Goal: Communication & Community: Answer question/provide support

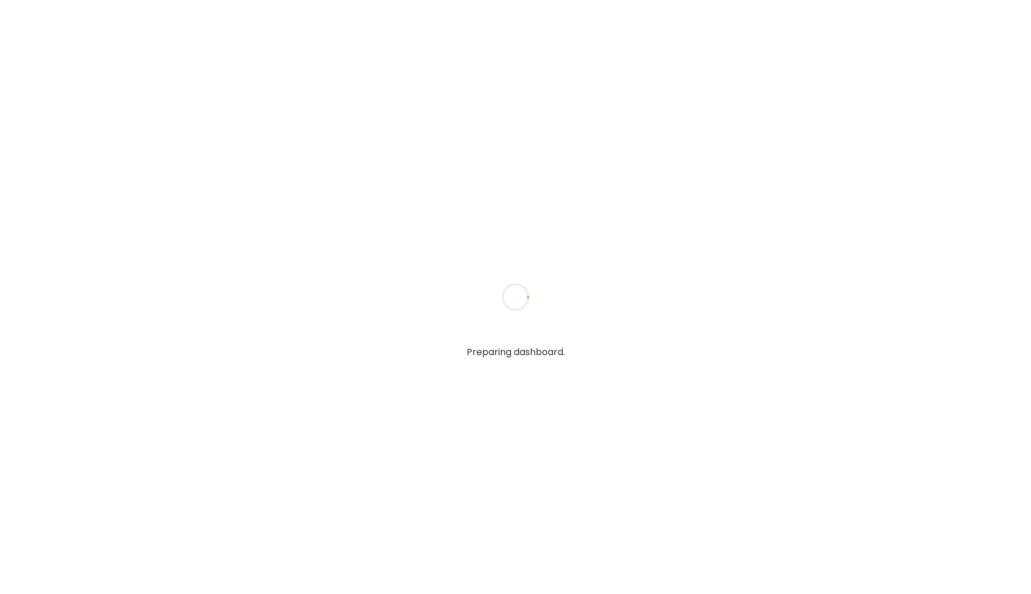
type input "*****"
type input "**********"
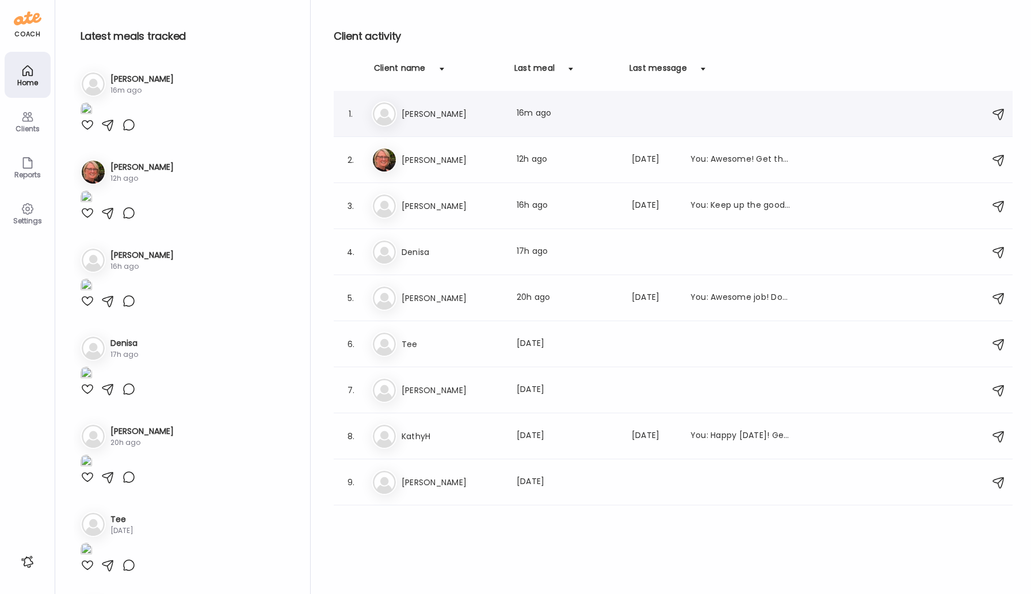
type input "**********"
click at [413, 116] on h3 "[PERSON_NAME]" at bounding box center [452, 114] width 101 height 14
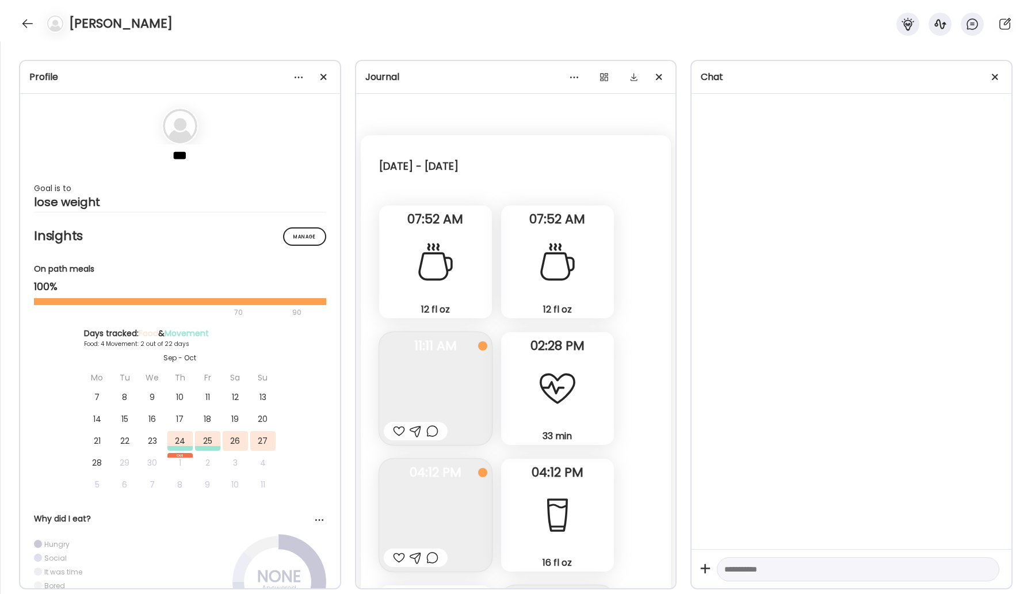
scroll to position [1775, 0]
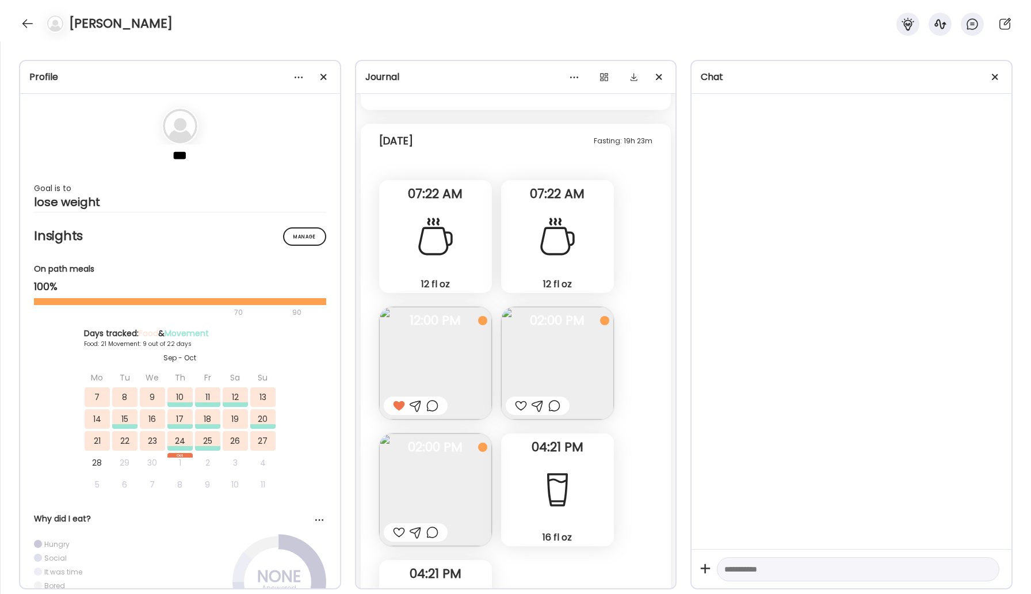
scroll to position [21261, 0]
click at [430, 530] on div at bounding box center [432, 530] width 12 height 14
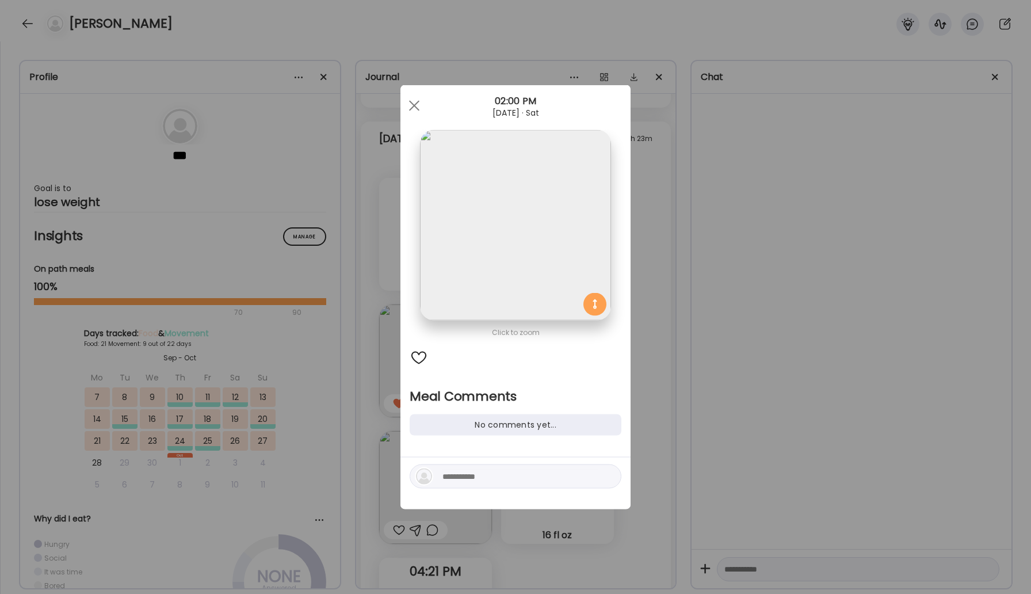
click at [436, 471] on div at bounding box center [516, 476] width 212 height 24
click at [465, 487] on div at bounding box center [516, 476] width 212 height 24
click at [464, 484] on div at bounding box center [516, 476] width 212 height 24
click at [462, 478] on textarea at bounding box center [519, 476] width 155 height 14
type textarea "****"
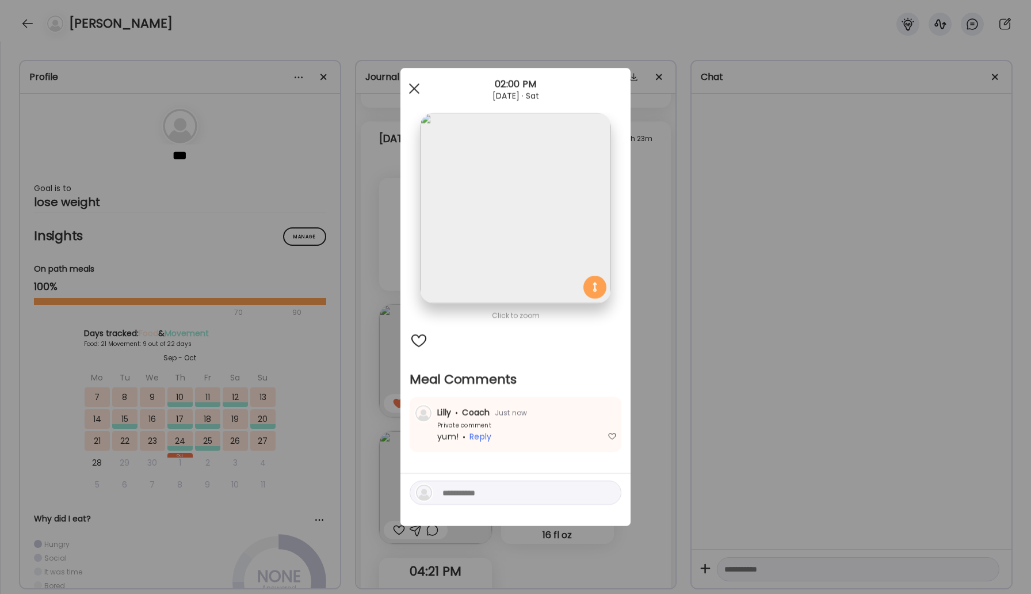
click at [418, 89] on div at bounding box center [414, 88] width 23 height 23
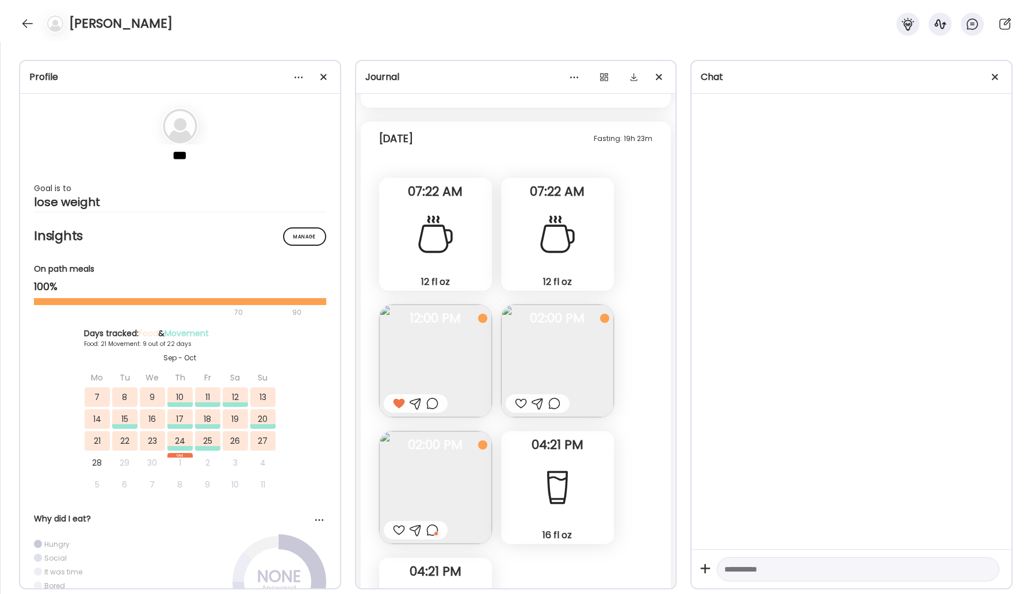
click at [524, 406] on div at bounding box center [521, 403] width 12 height 14
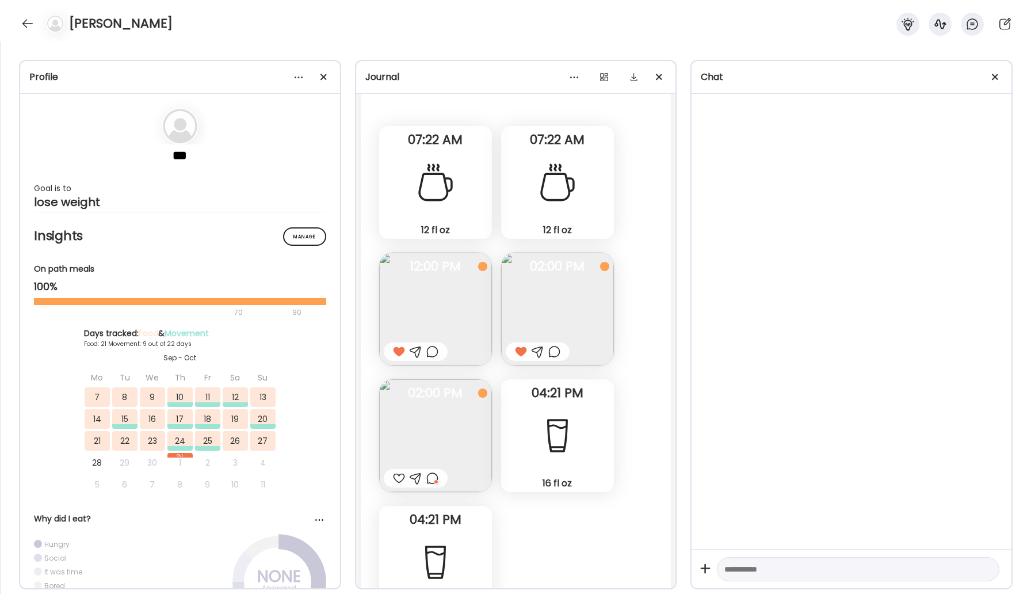
scroll to position [21313, 0]
click at [26, 27] on div at bounding box center [27, 23] width 18 height 18
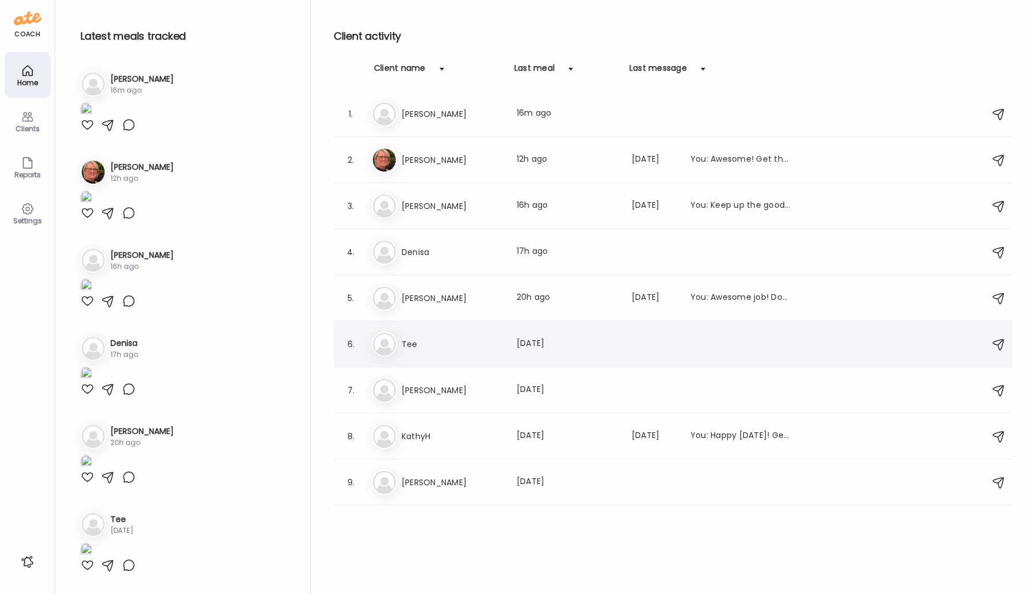
click at [412, 345] on h3 "Tee" at bounding box center [452, 344] width 101 height 14
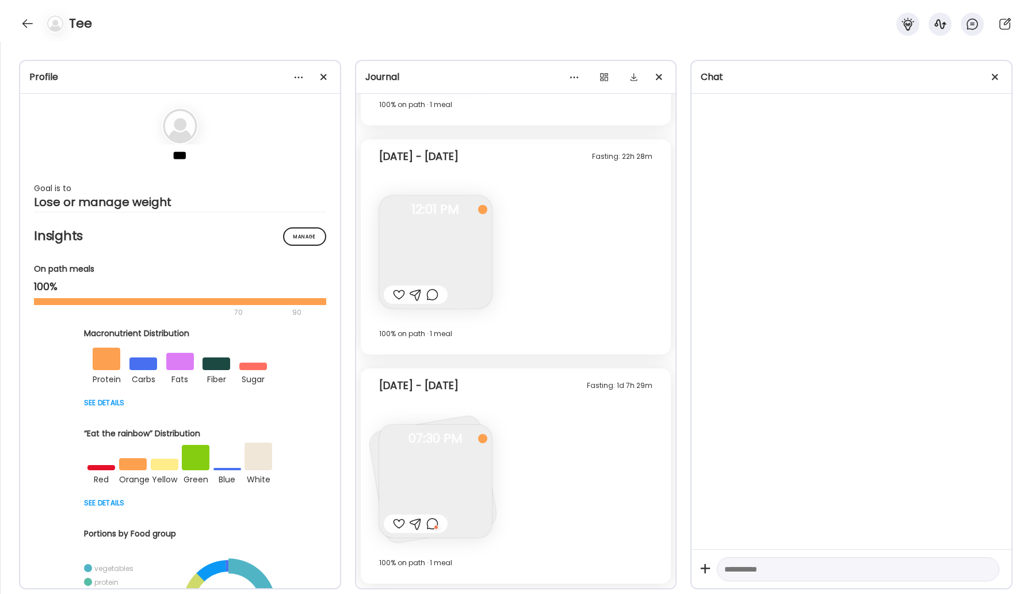
scroll to position [782, 0]
click at [23, 24] on div at bounding box center [27, 23] width 18 height 18
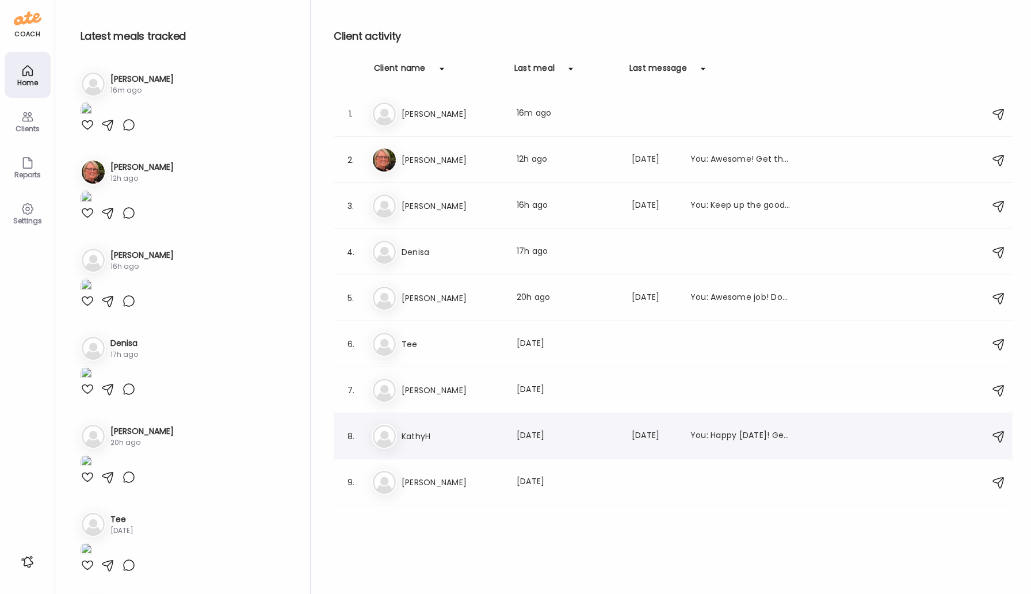
click at [419, 441] on h3 "KathyH" at bounding box center [452, 436] width 101 height 14
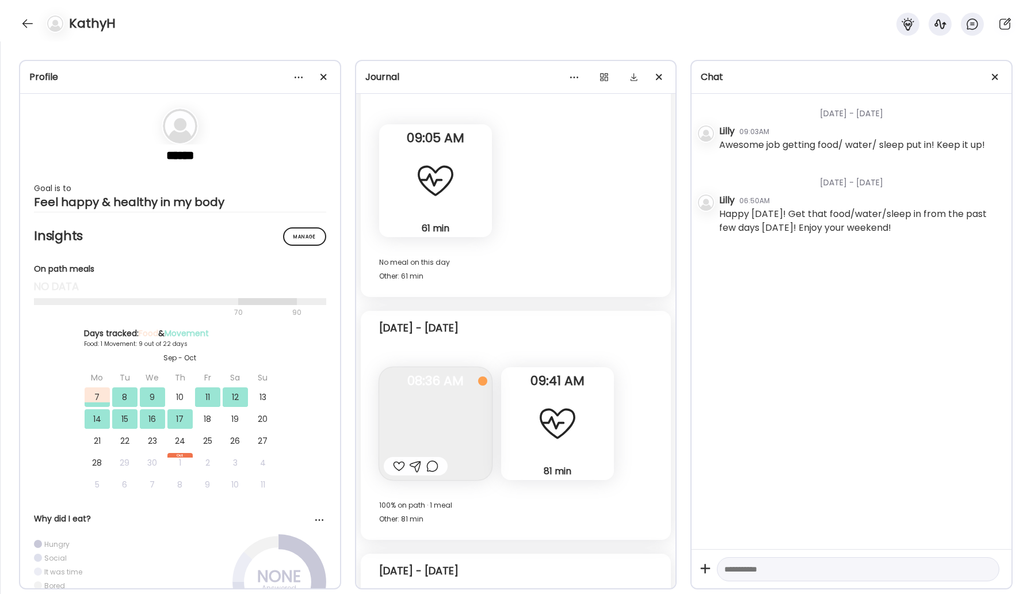
scroll to position [5731, 0]
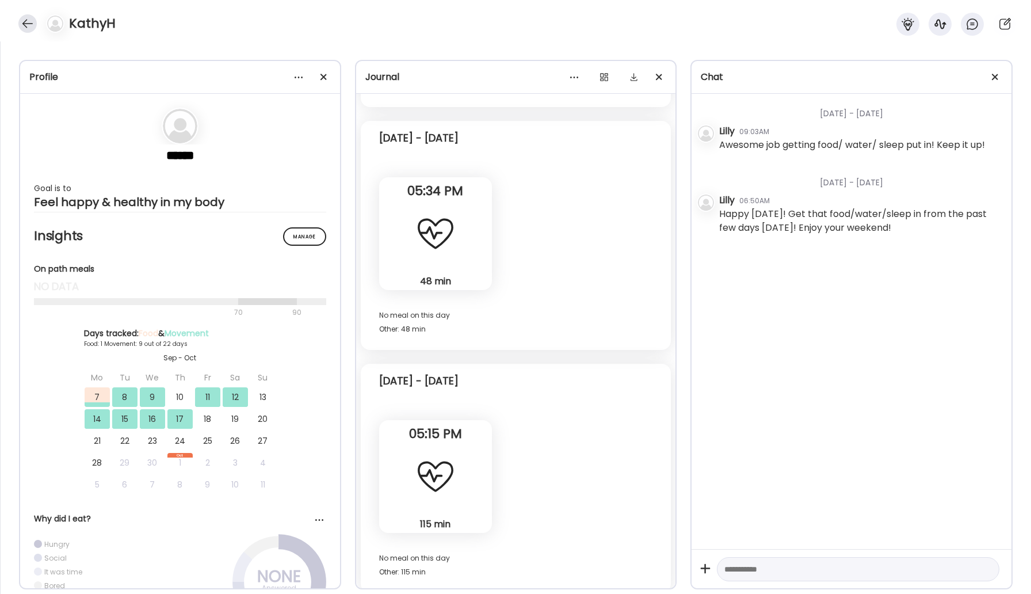
click at [29, 25] on div at bounding box center [27, 23] width 18 height 18
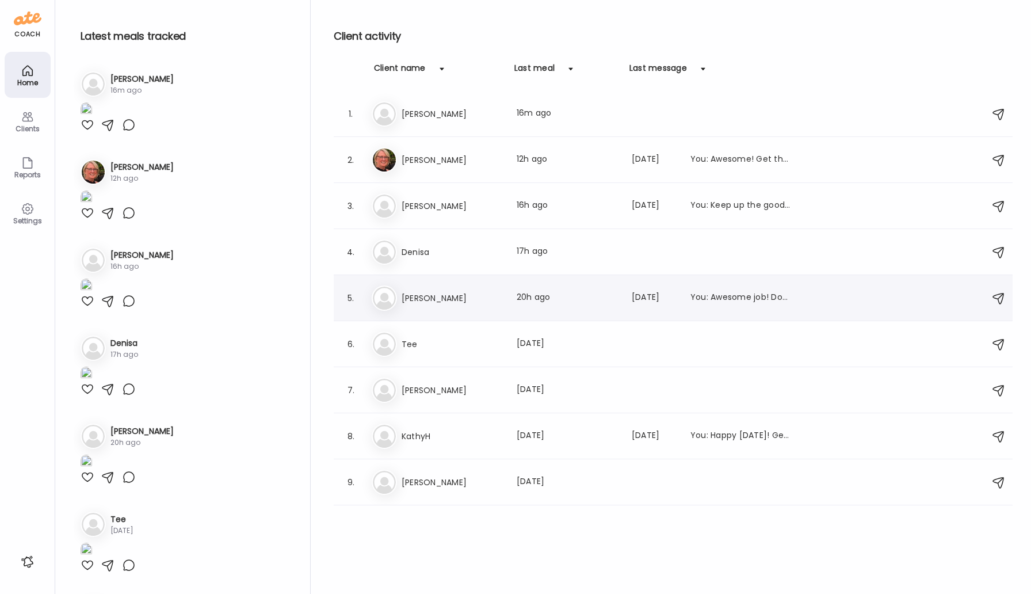
click at [429, 301] on h3 "[PERSON_NAME]" at bounding box center [452, 298] width 101 height 14
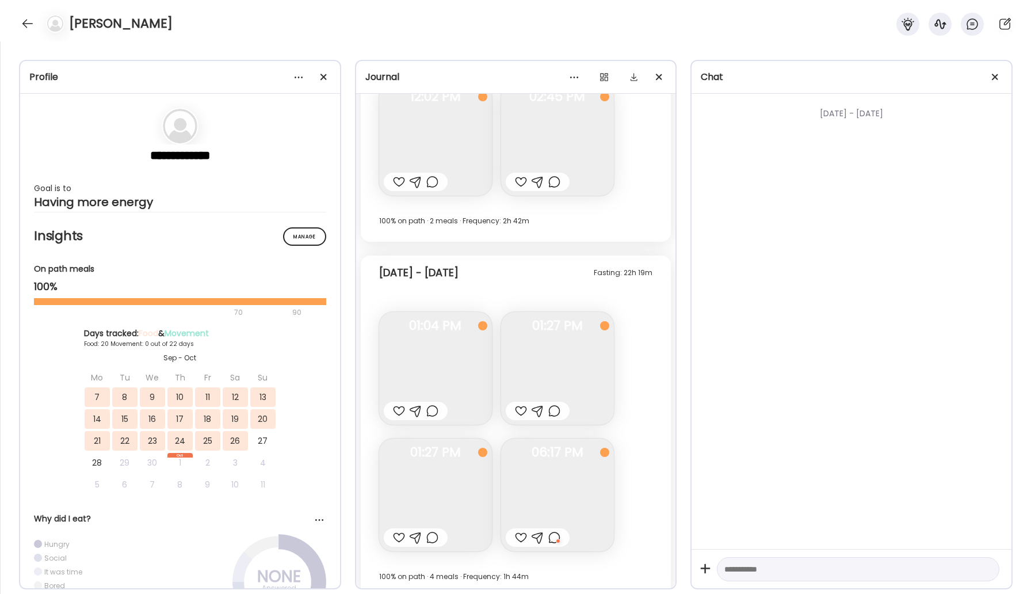
scroll to position [7289, 0]
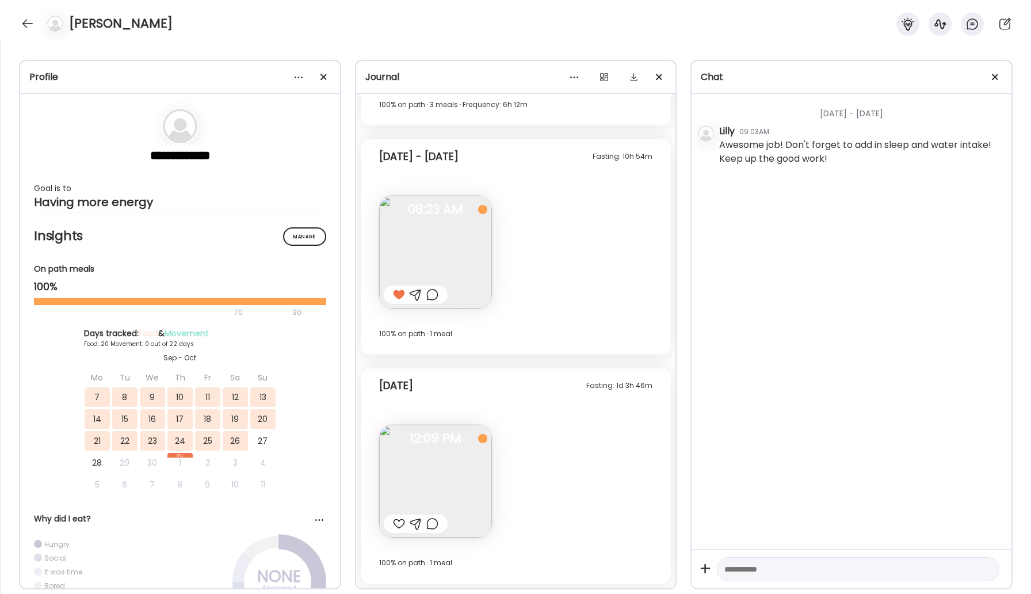
click at [459, 464] on img at bounding box center [435, 481] width 113 height 113
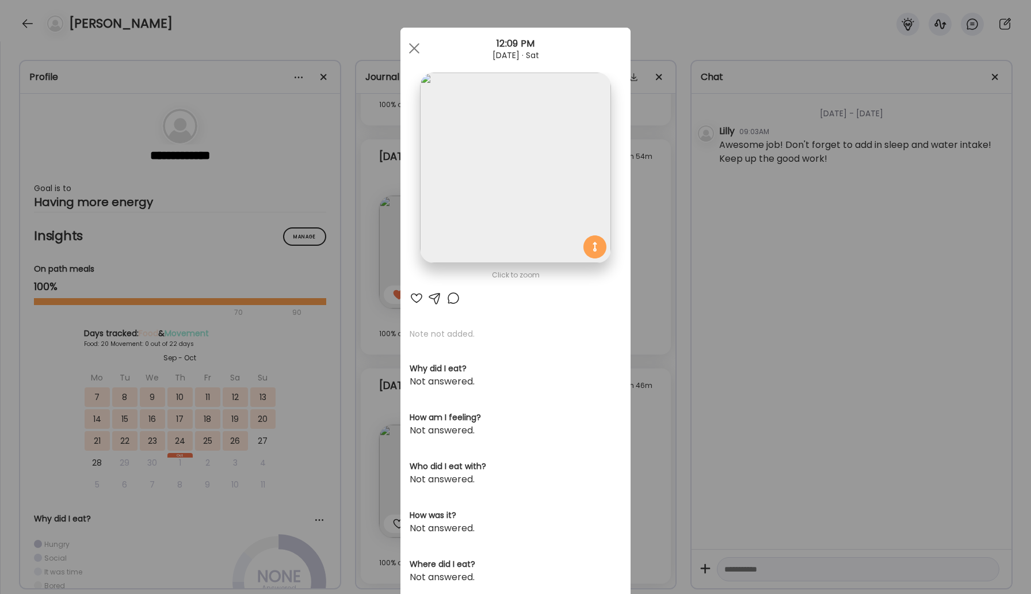
click at [454, 304] on div at bounding box center [453, 298] width 14 height 14
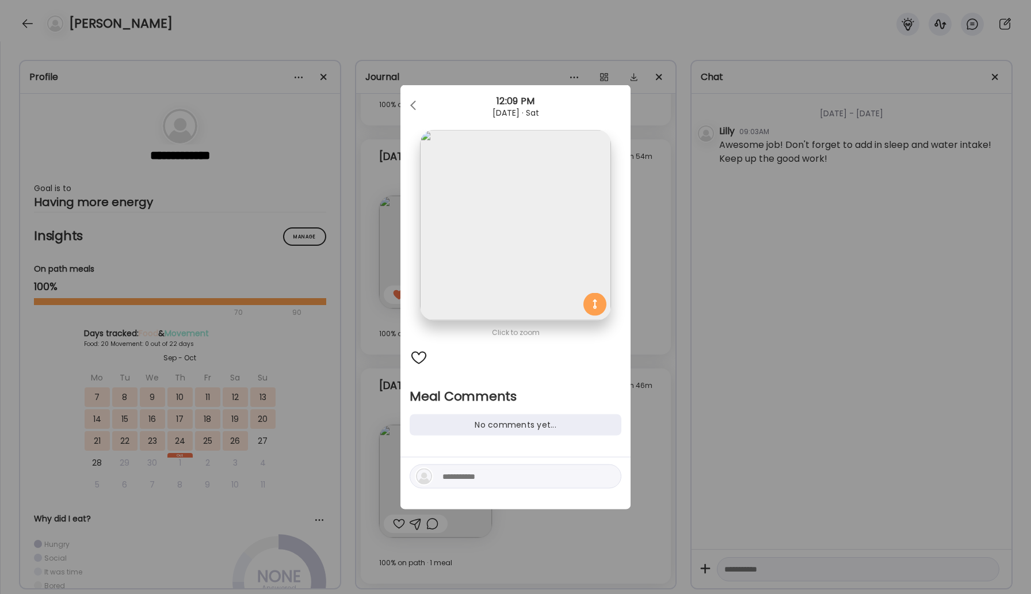
click at [480, 491] on div at bounding box center [515, 483] width 230 height 52
click at [468, 481] on textarea at bounding box center [519, 476] width 155 height 14
type textarea "**********"
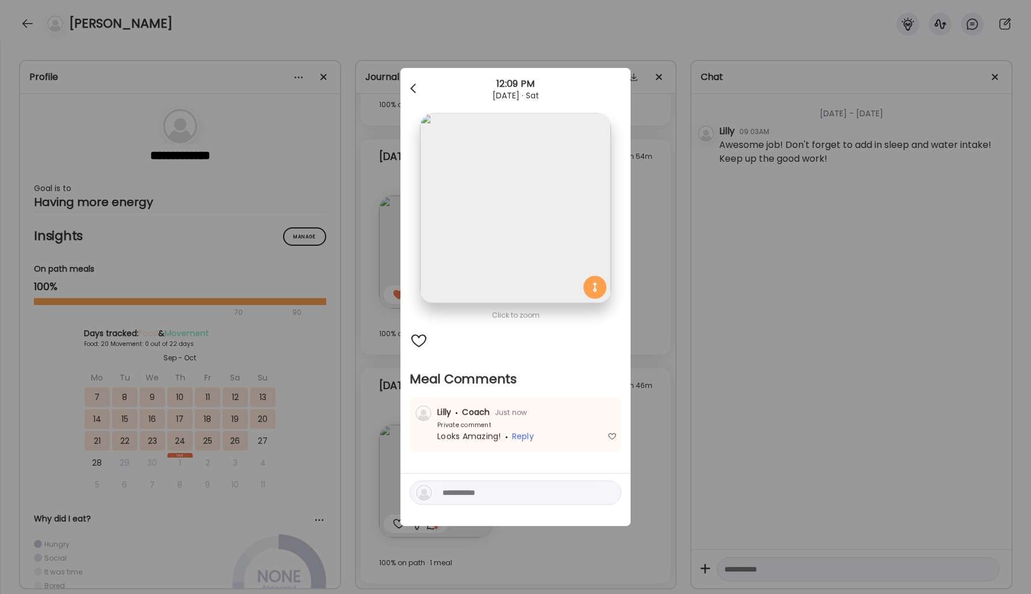
click at [409, 84] on div at bounding box center [414, 88] width 23 height 23
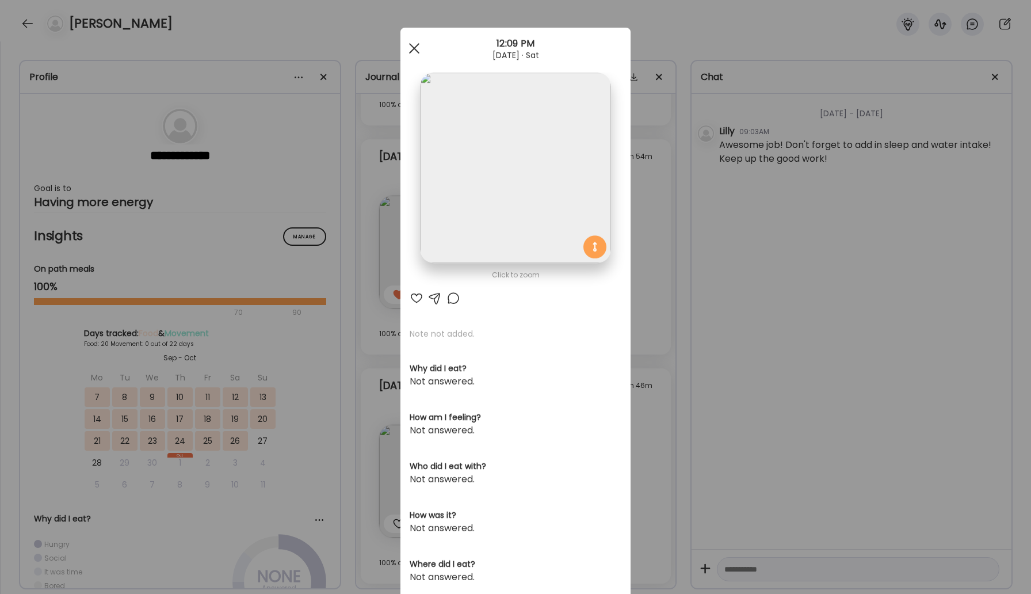
click at [415, 46] on span at bounding box center [414, 48] width 10 height 10
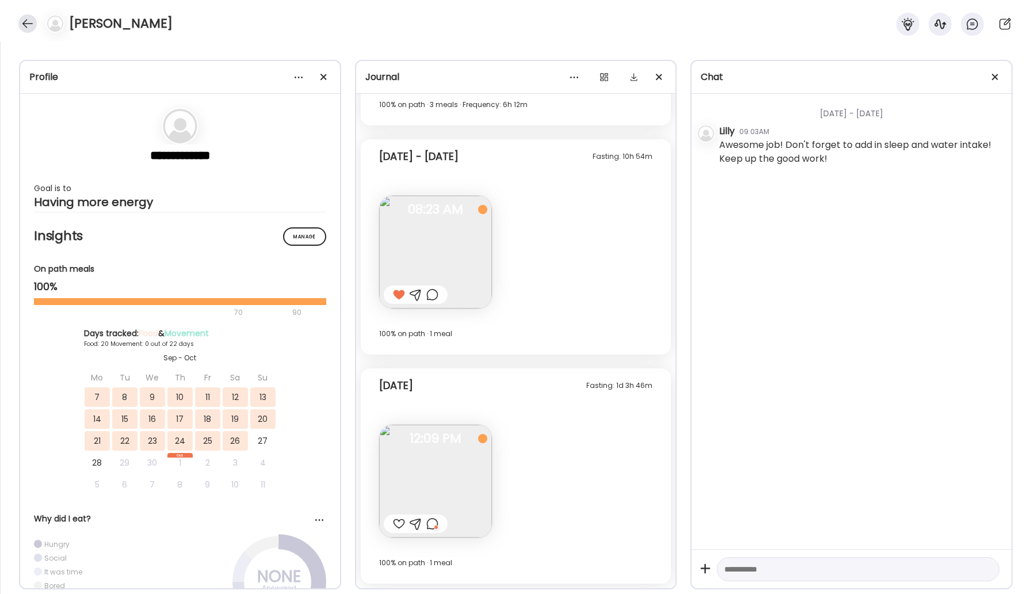
click at [24, 17] on div at bounding box center [27, 23] width 18 height 18
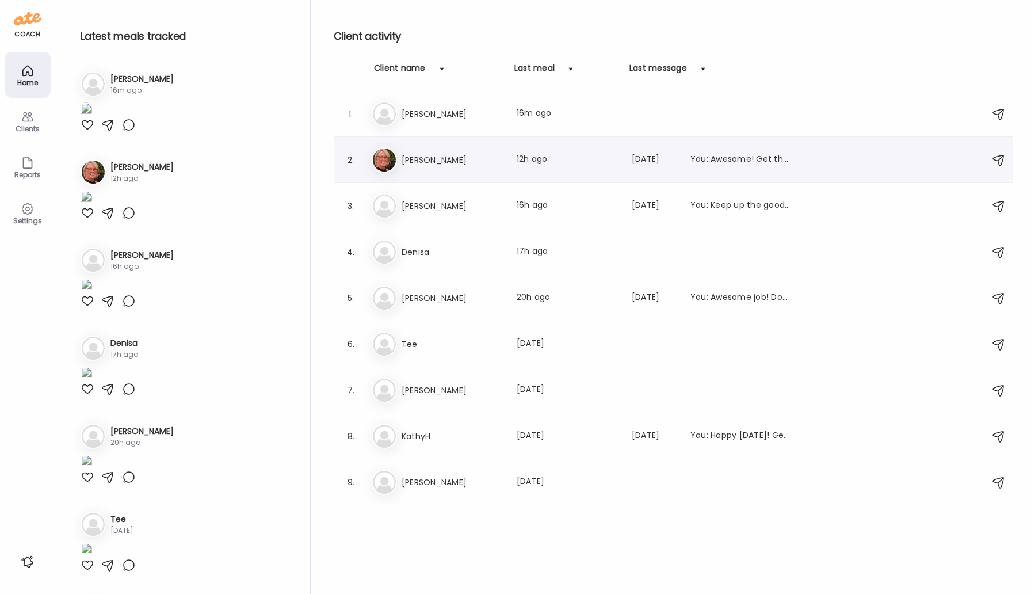
click at [434, 156] on h3 "[PERSON_NAME]" at bounding box center [452, 160] width 101 height 14
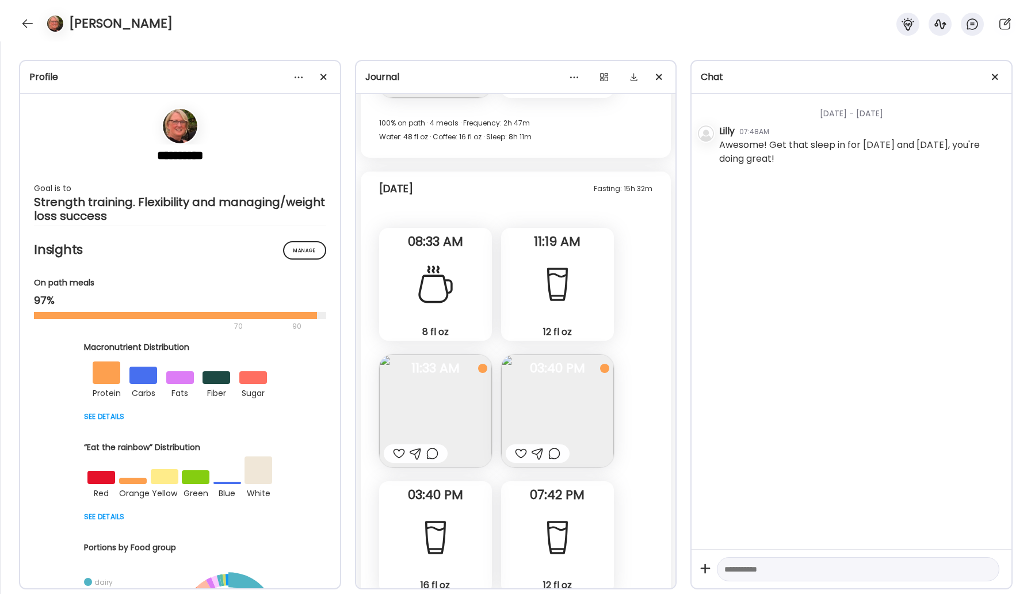
scroll to position [18771, 0]
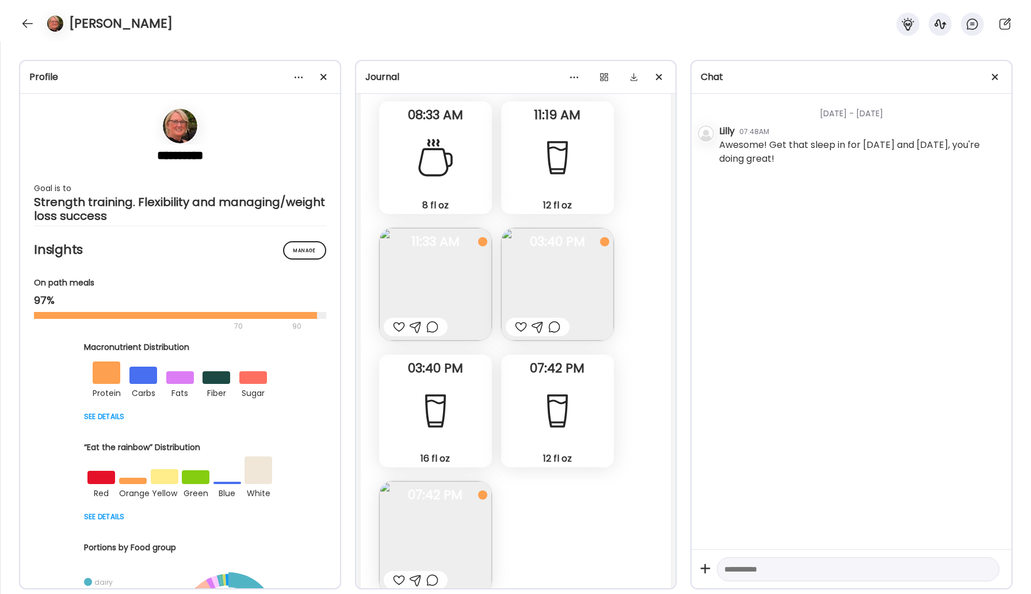
click at [544, 296] on img at bounding box center [557, 284] width 113 height 113
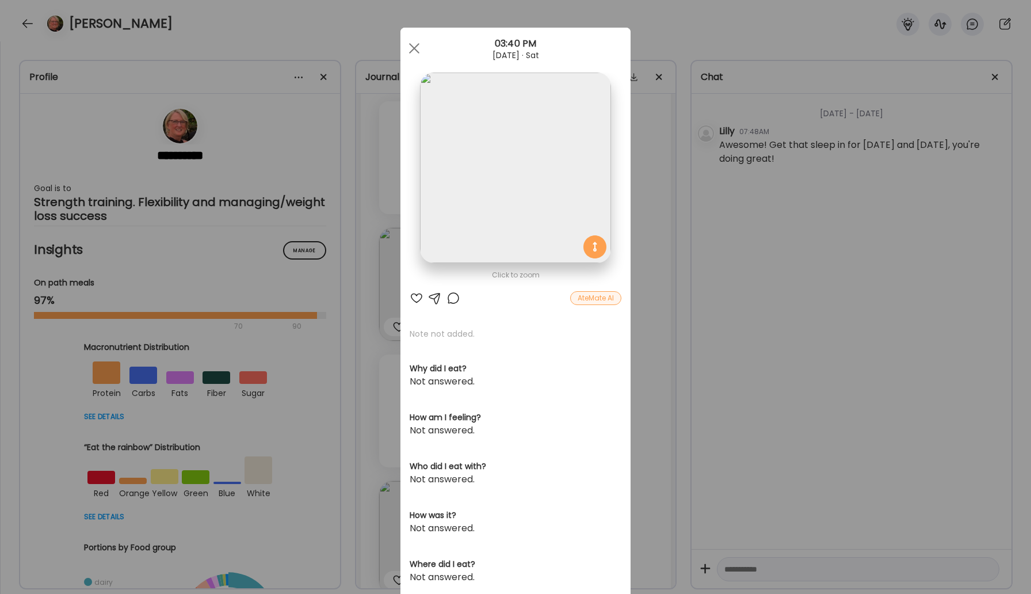
click at [581, 301] on div "AteMate AI" at bounding box center [595, 298] width 51 height 14
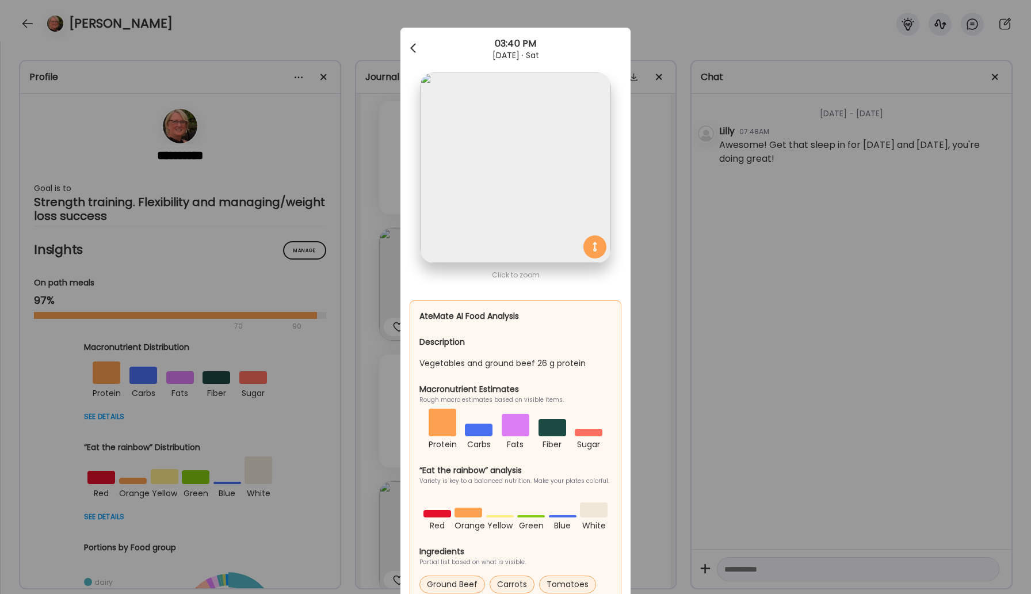
click at [417, 47] on div at bounding box center [414, 48] width 23 height 23
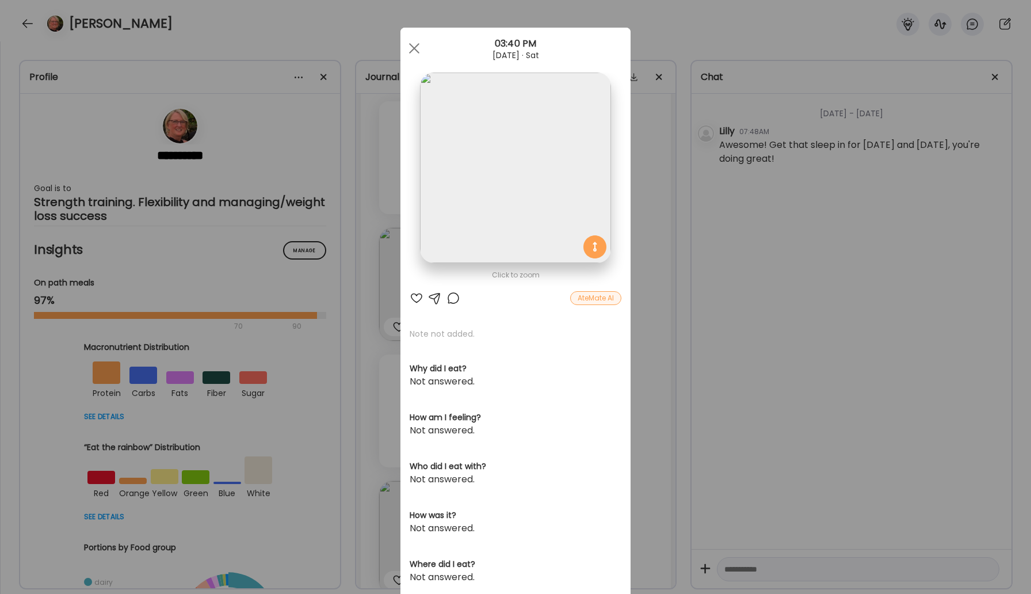
click at [452, 300] on div at bounding box center [453, 298] width 14 height 14
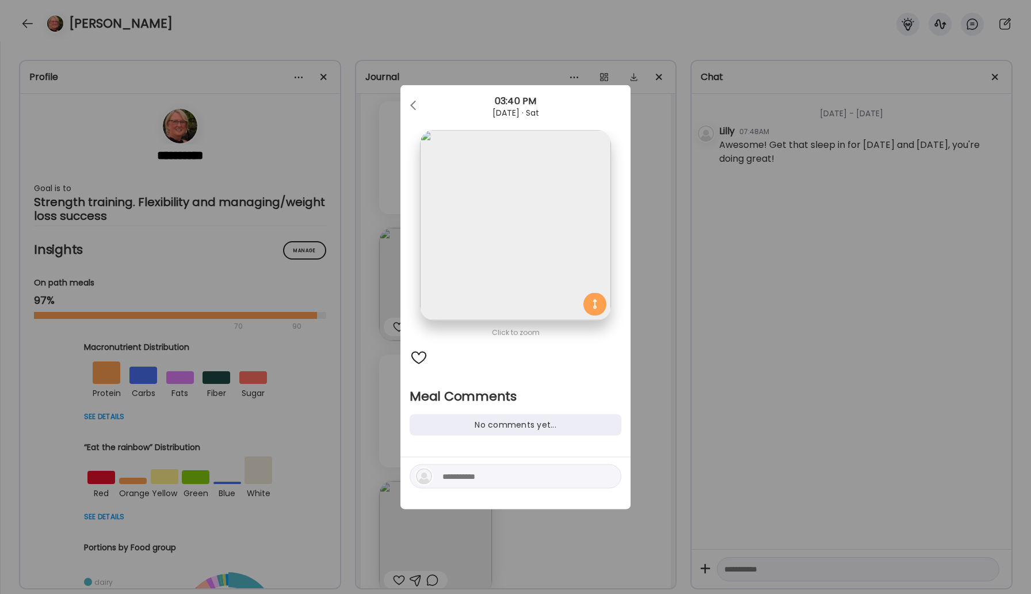
click at [482, 476] on textarea at bounding box center [519, 476] width 155 height 14
type textarea "****"
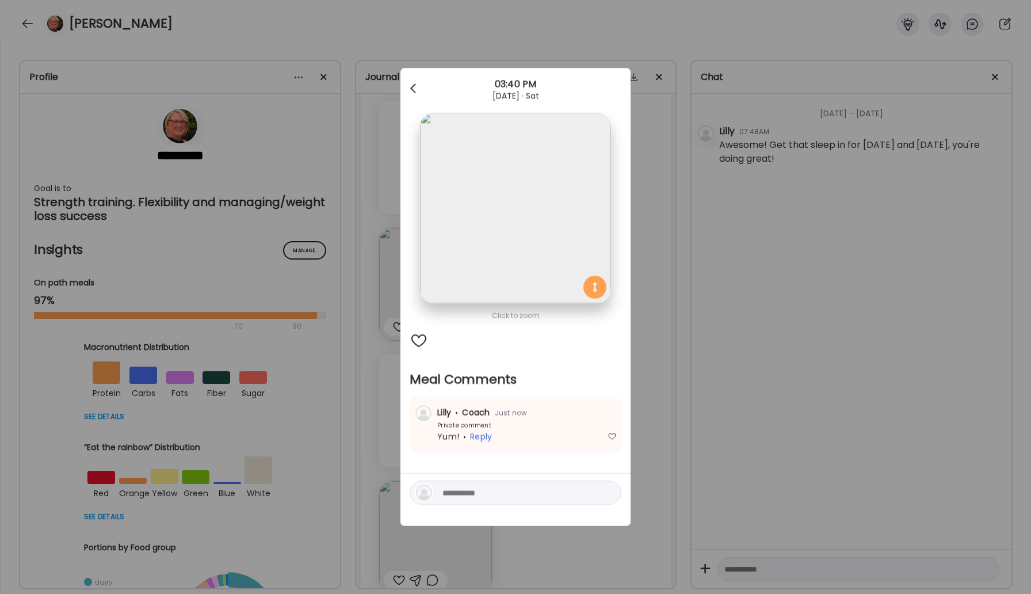
click at [414, 89] on span at bounding box center [413, 86] width 6 height 6
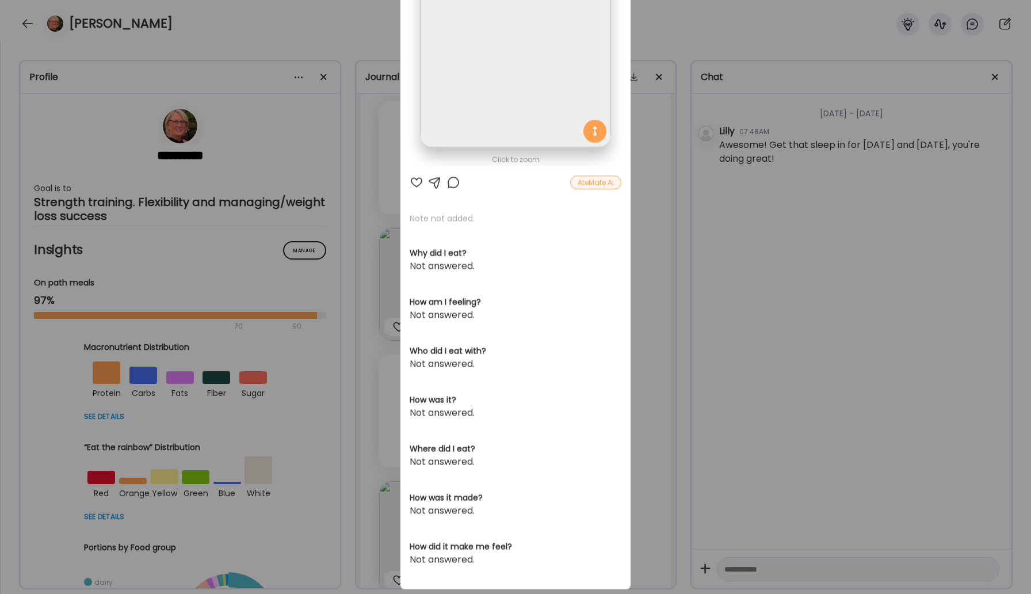
scroll to position [0, 0]
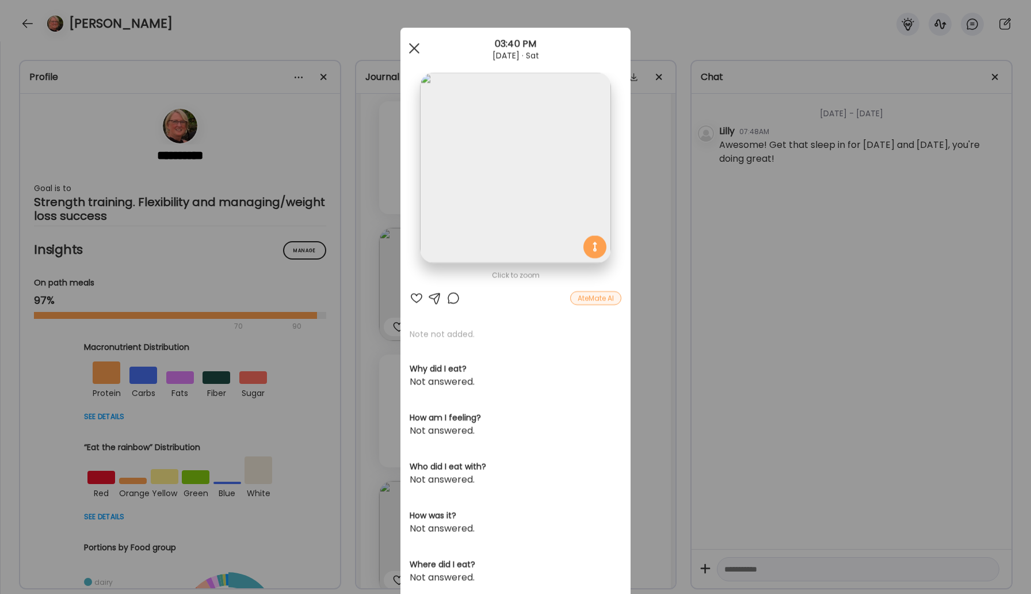
click at [415, 46] on span at bounding box center [414, 48] width 10 height 10
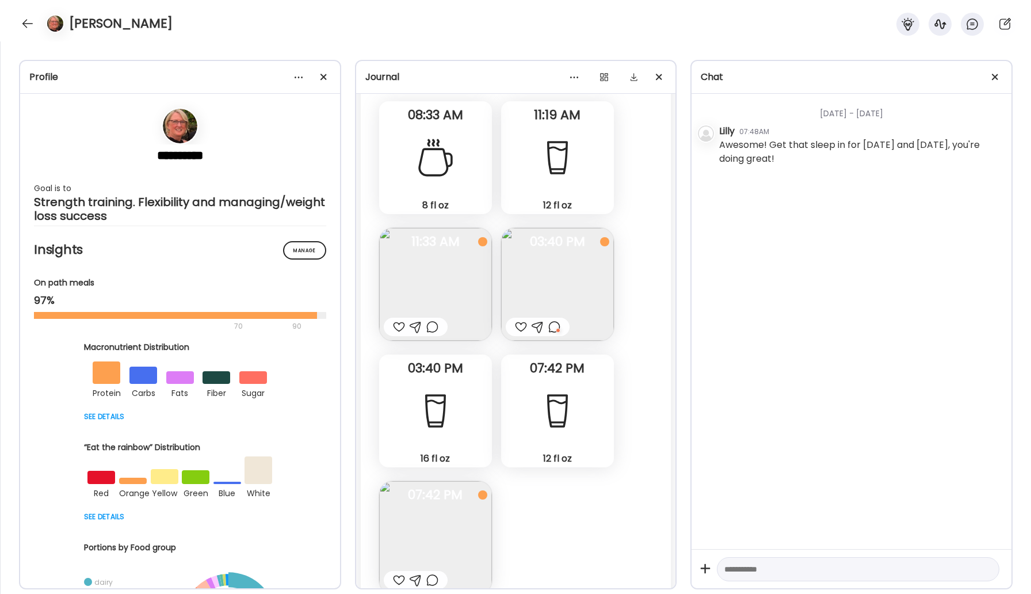
scroll to position [18841, 0]
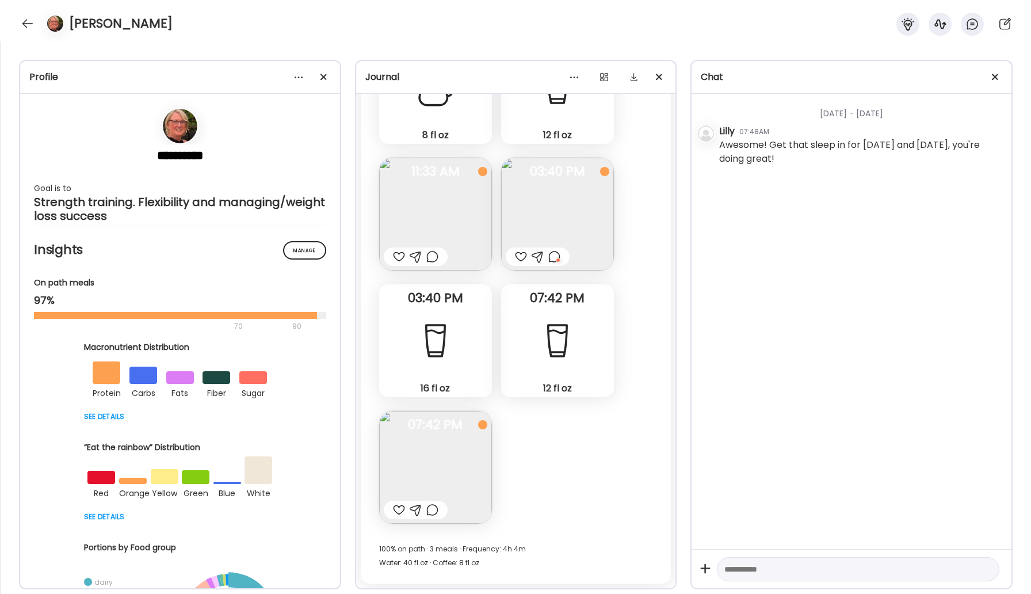
click at [453, 472] on img at bounding box center [435, 467] width 113 height 113
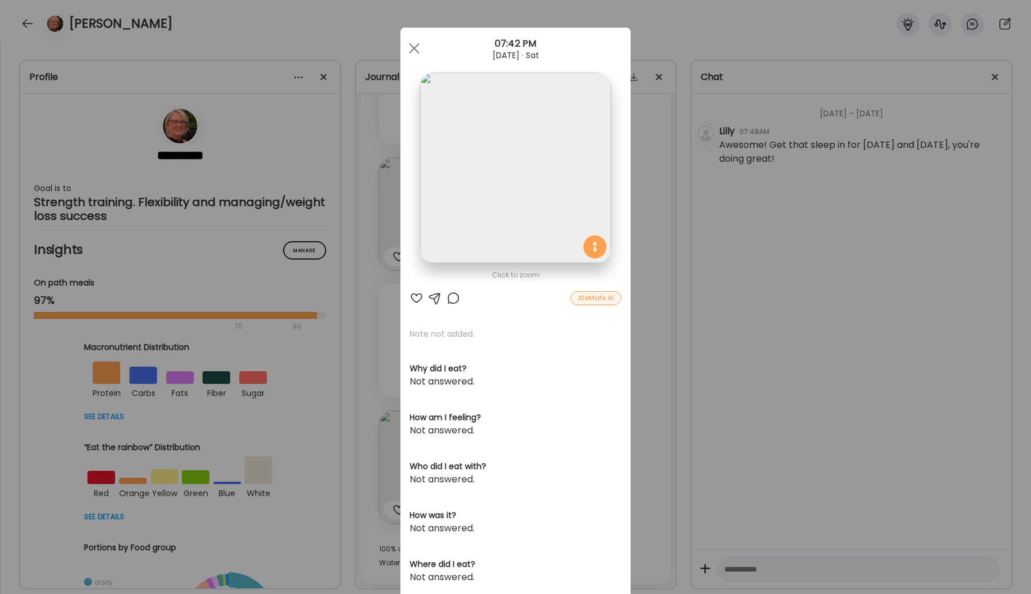
click at [590, 293] on div "AteMate AI" at bounding box center [595, 298] width 51 height 14
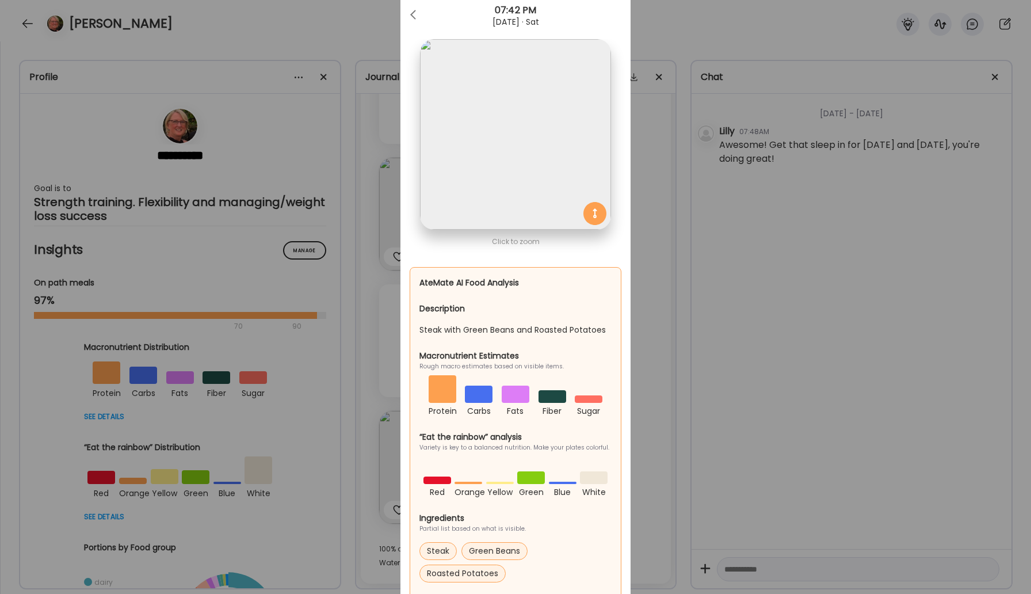
scroll to position [0, 0]
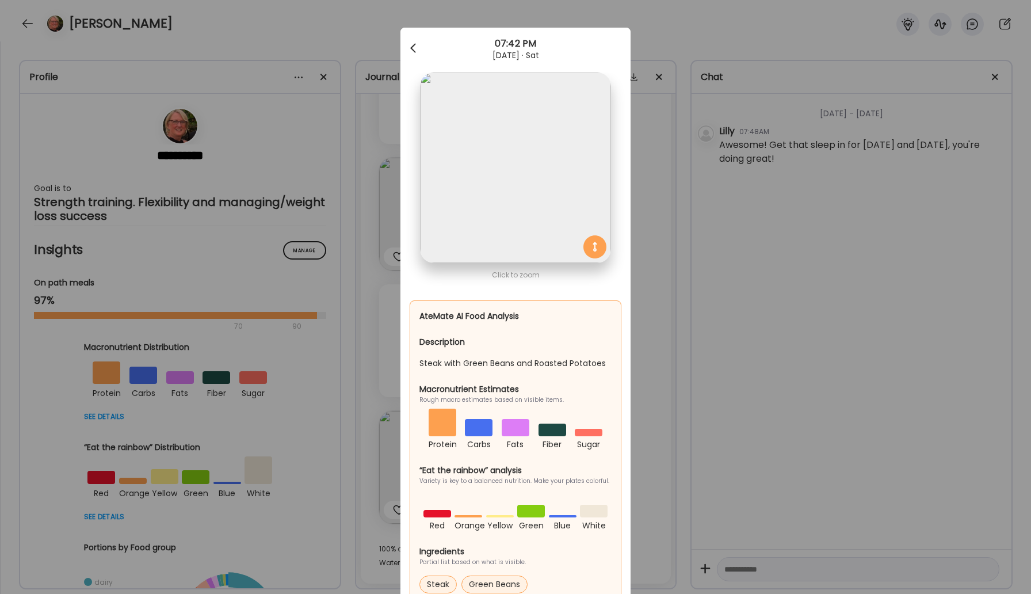
click at [415, 51] on div at bounding box center [414, 48] width 23 height 23
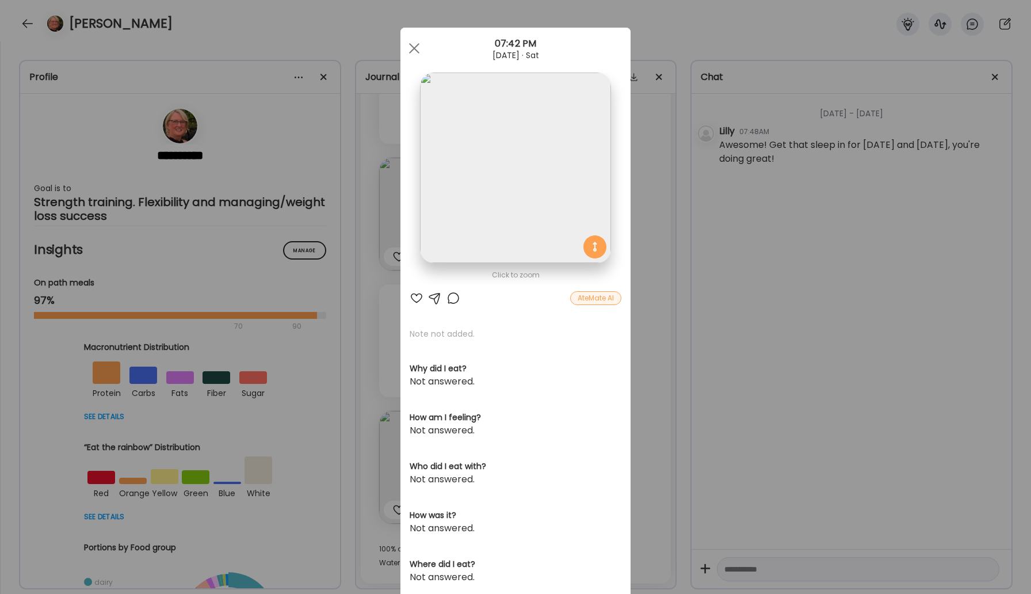
click at [456, 296] on div at bounding box center [453, 298] width 14 height 14
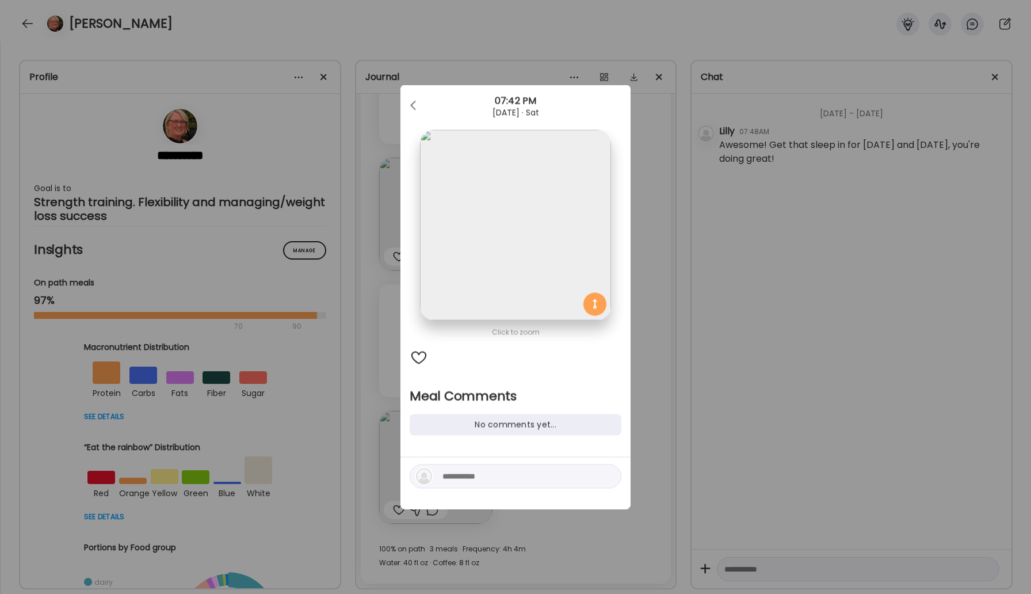
click at [495, 480] on textarea at bounding box center [519, 476] width 155 height 14
type textarea "**********"
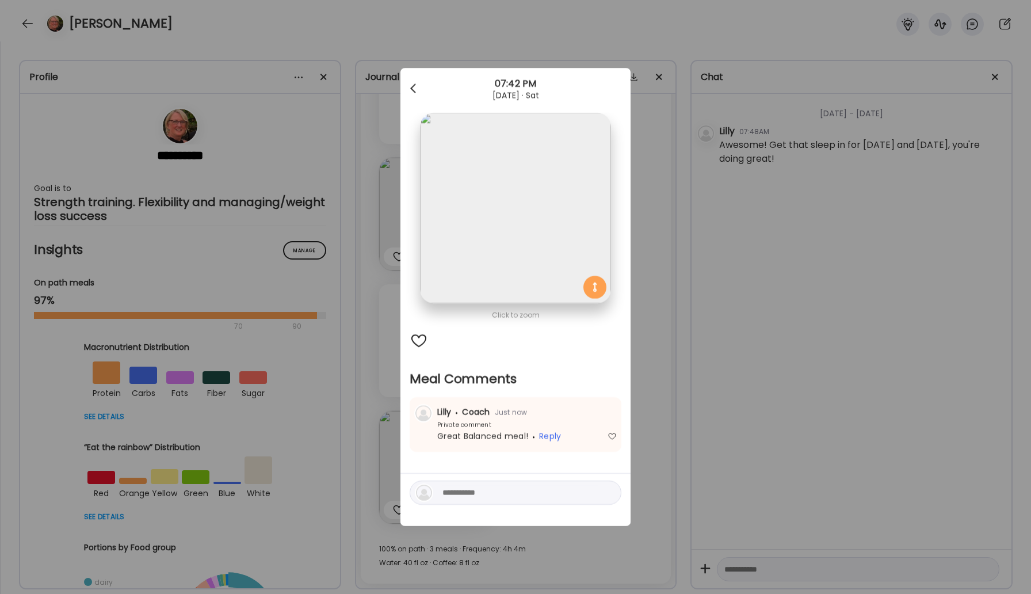
click at [416, 90] on div at bounding box center [414, 88] width 23 height 23
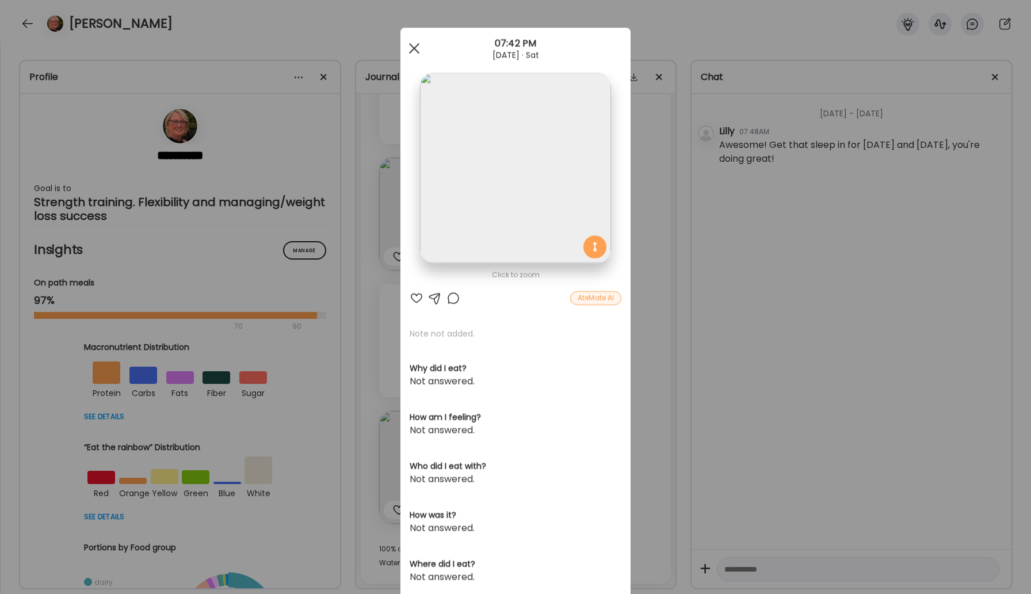
click at [418, 45] on div at bounding box center [414, 48] width 23 height 23
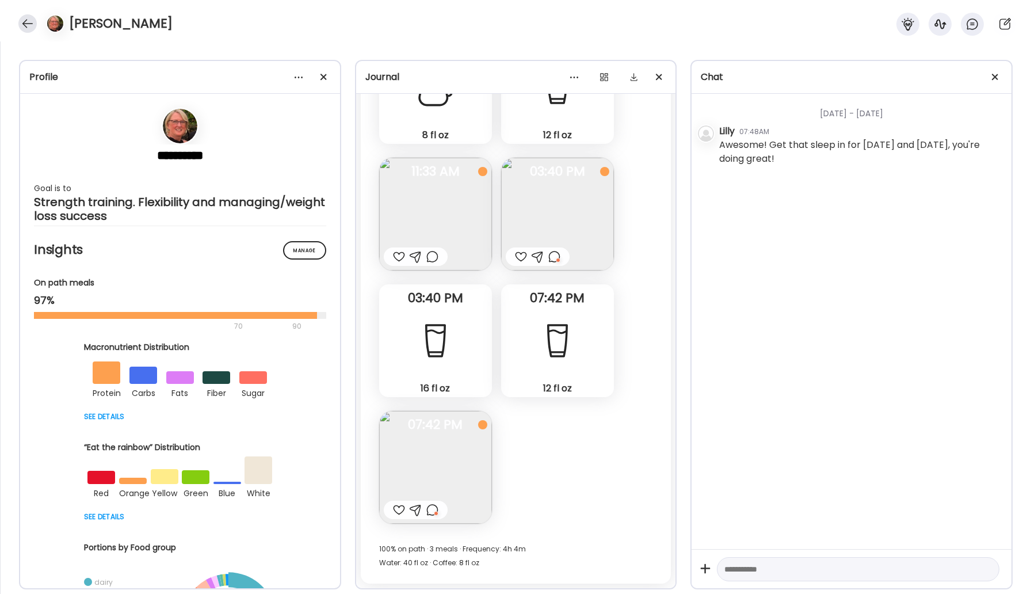
click at [28, 25] on div at bounding box center [27, 23] width 18 height 18
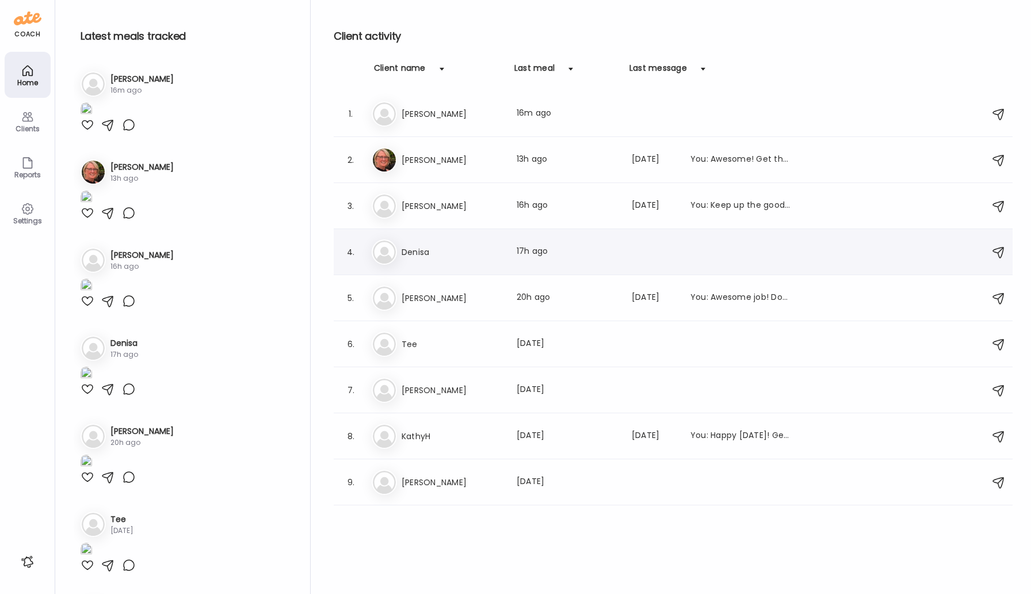
click at [417, 247] on h3 "Denisa" at bounding box center [452, 252] width 101 height 14
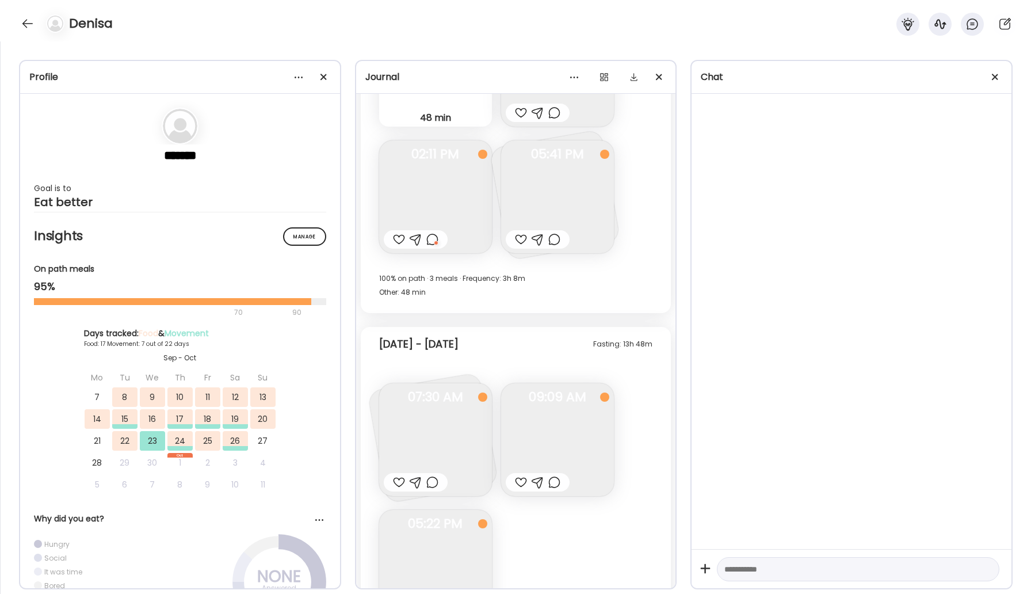
scroll to position [5867, 0]
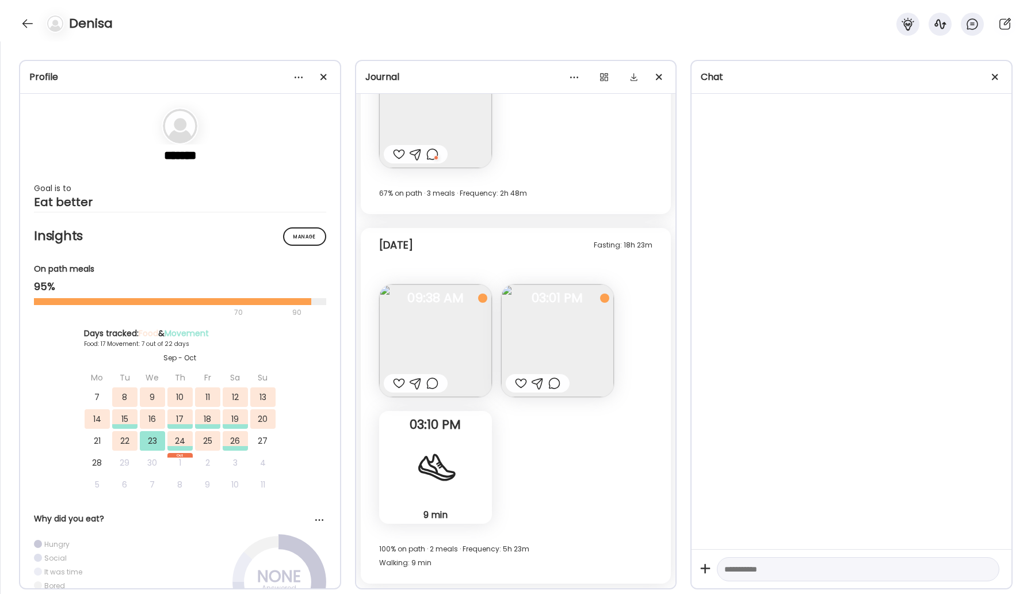
click at [464, 347] on img at bounding box center [435, 340] width 113 height 113
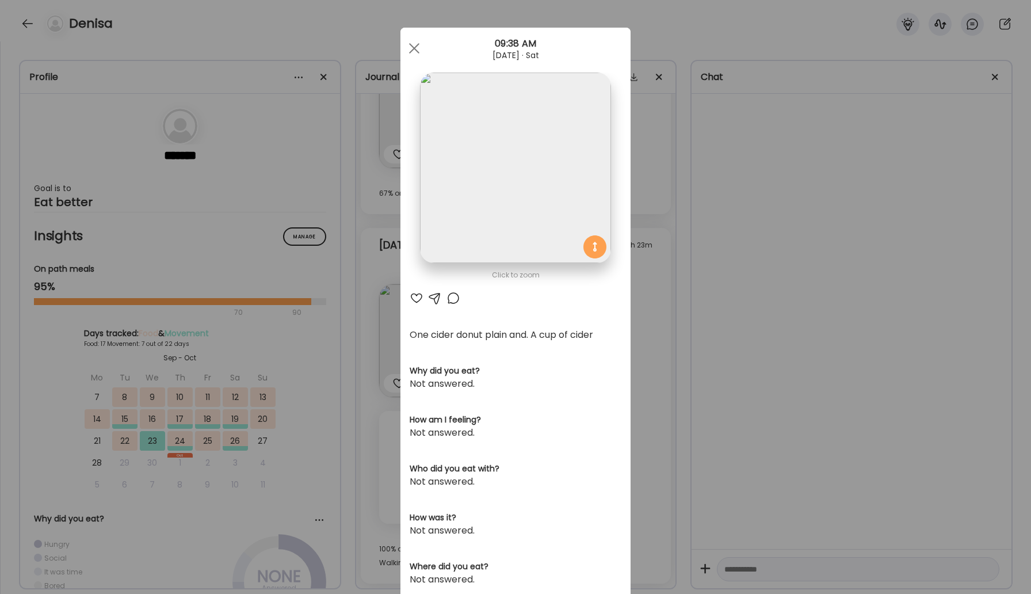
click at [455, 299] on div at bounding box center [453, 298] width 14 height 14
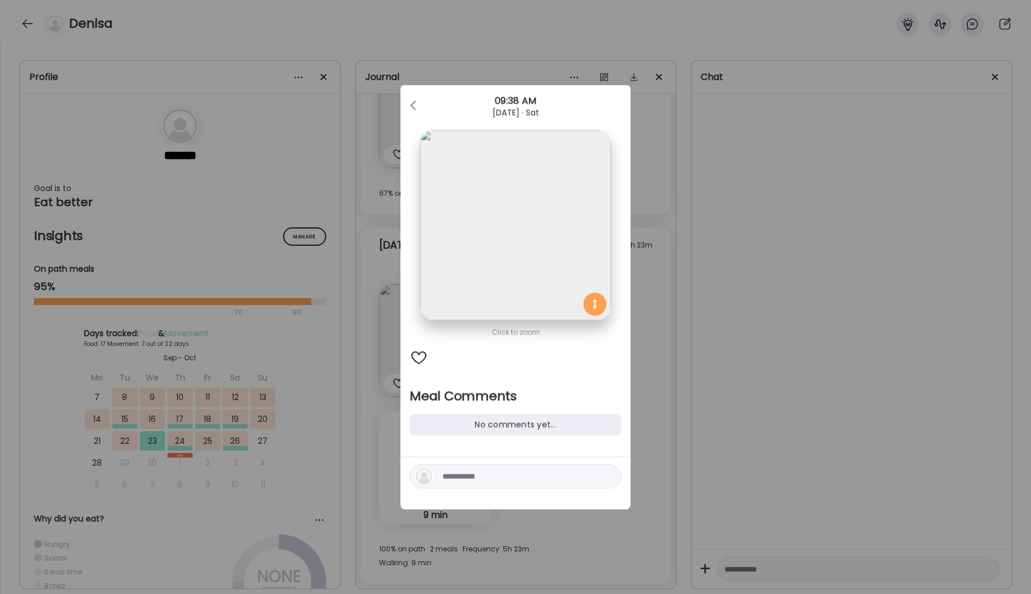
click at [487, 483] on div at bounding box center [516, 476] width 212 height 24
click at [484, 479] on textarea at bounding box center [519, 476] width 155 height 14
type textarea "*"
type textarea "**********"
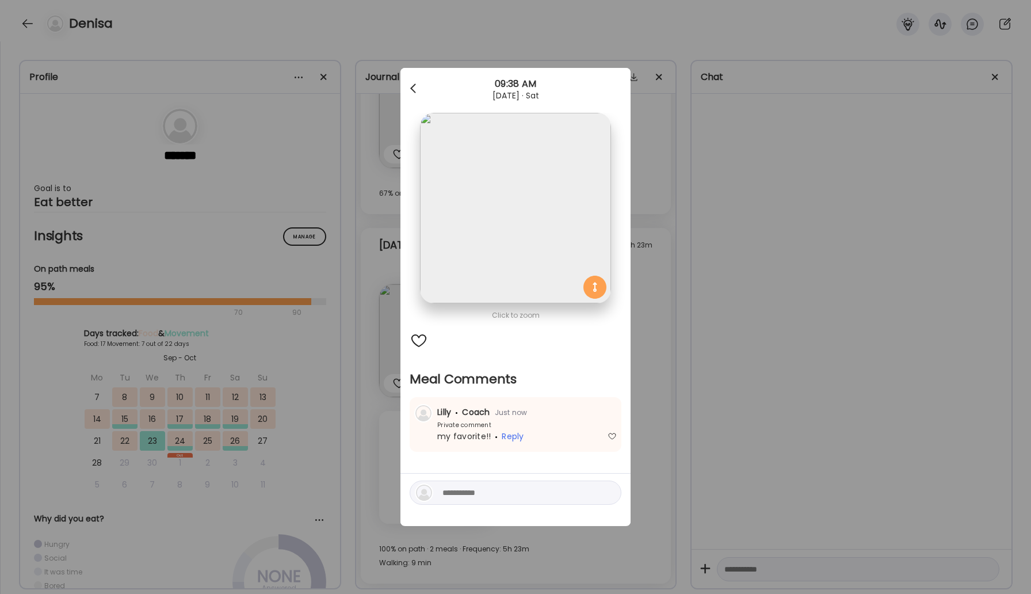
click at [411, 89] on span at bounding box center [413, 86] width 6 height 6
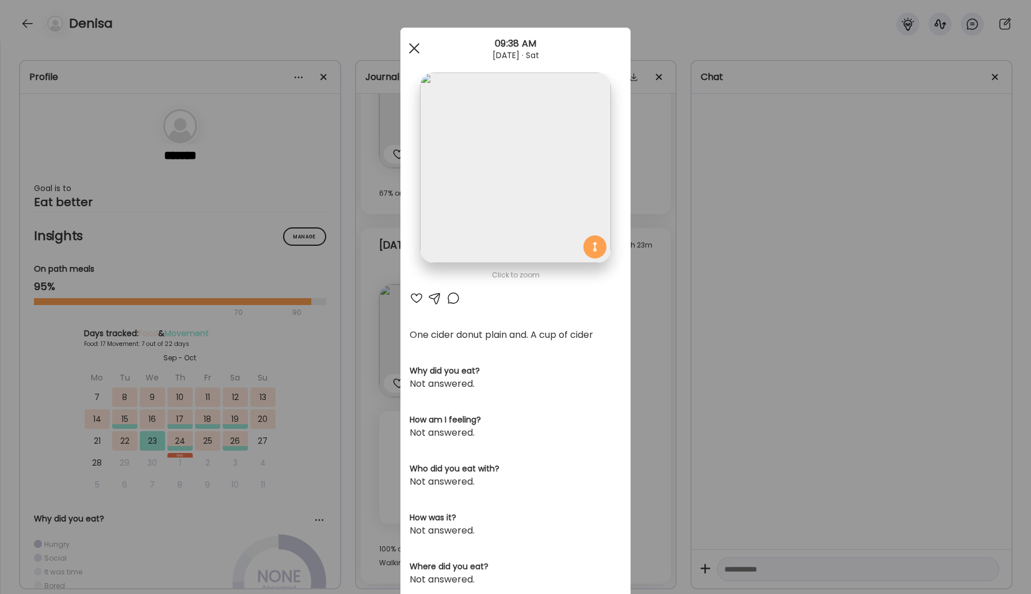
click at [418, 40] on div at bounding box center [414, 48] width 23 height 23
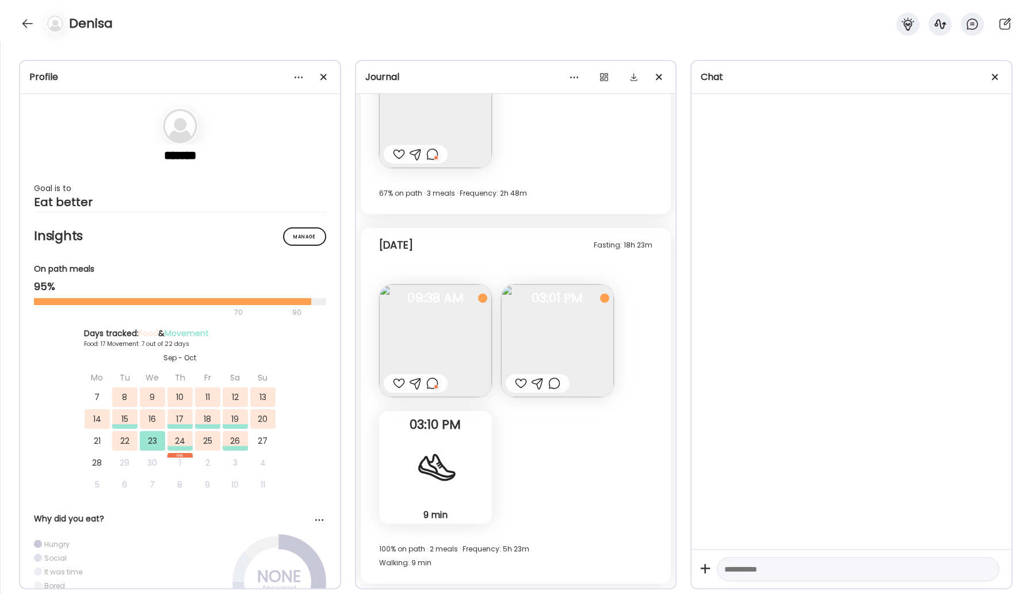
click at [539, 333] on img at bounding box center [557, 340] width 113 height 113
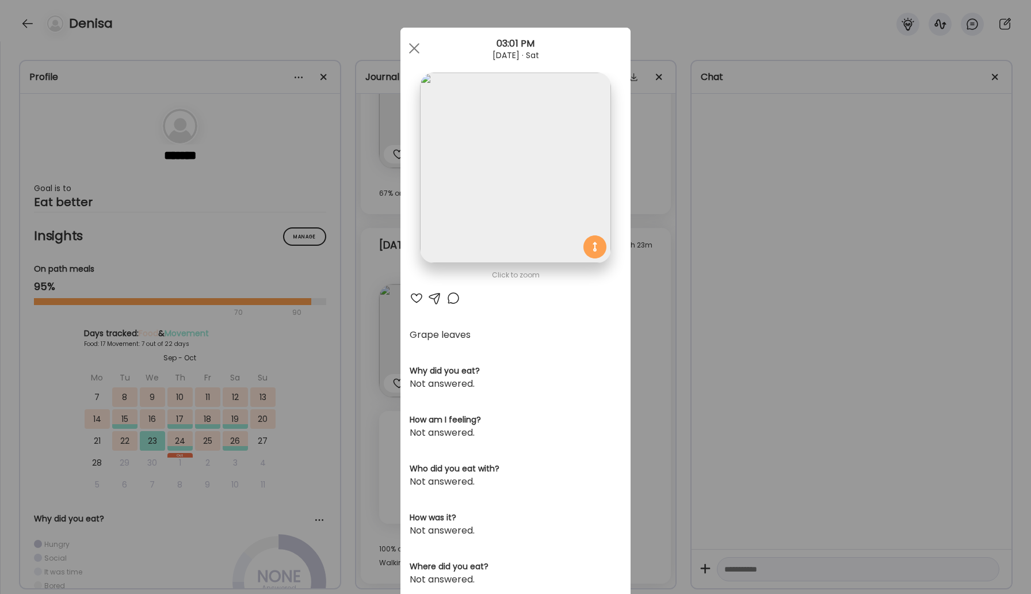
click at [453, 298] on div at bounding box center [453, 298] width 14 height 14
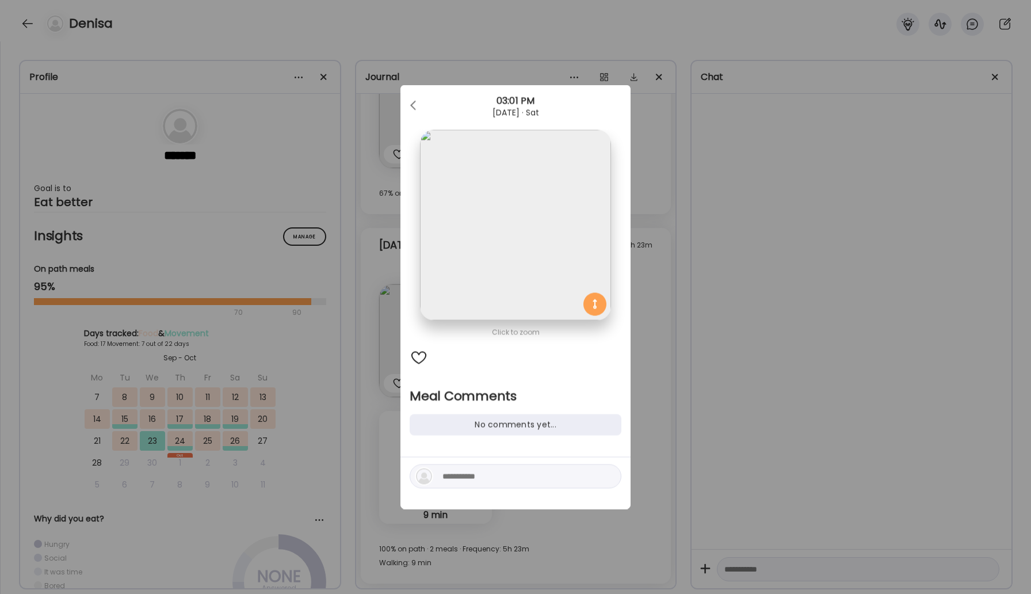
click at [457, 478] on textarea at bounding box center [519, 476] width 155 height 14
type textarea "**********"
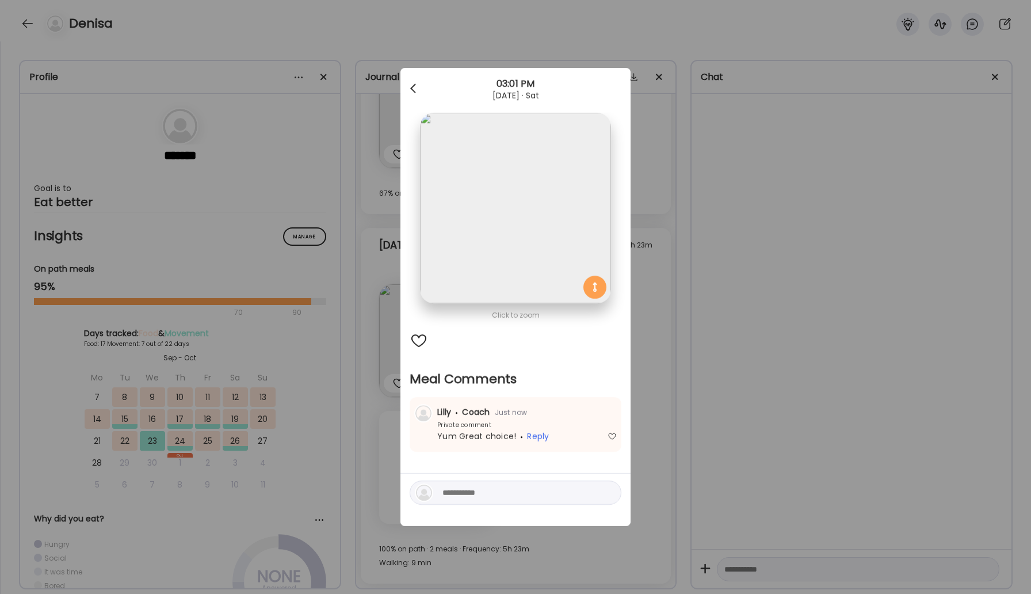
click at [411, 94] on div at bounding box center [414, 88] width 23 height 23
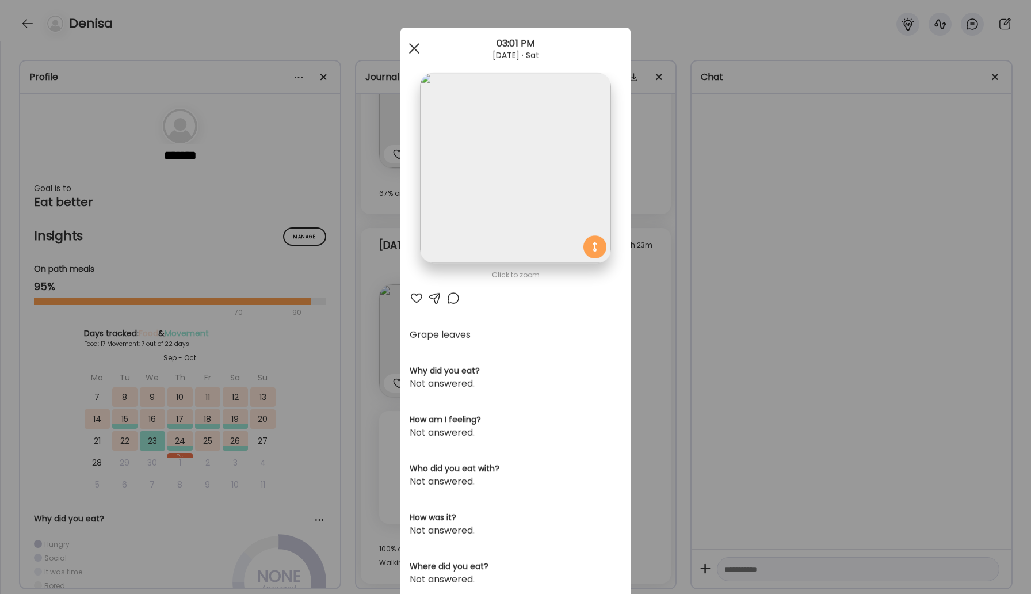
click at [413, 49] on div at bounding box center [414, 48] width 23 height 23
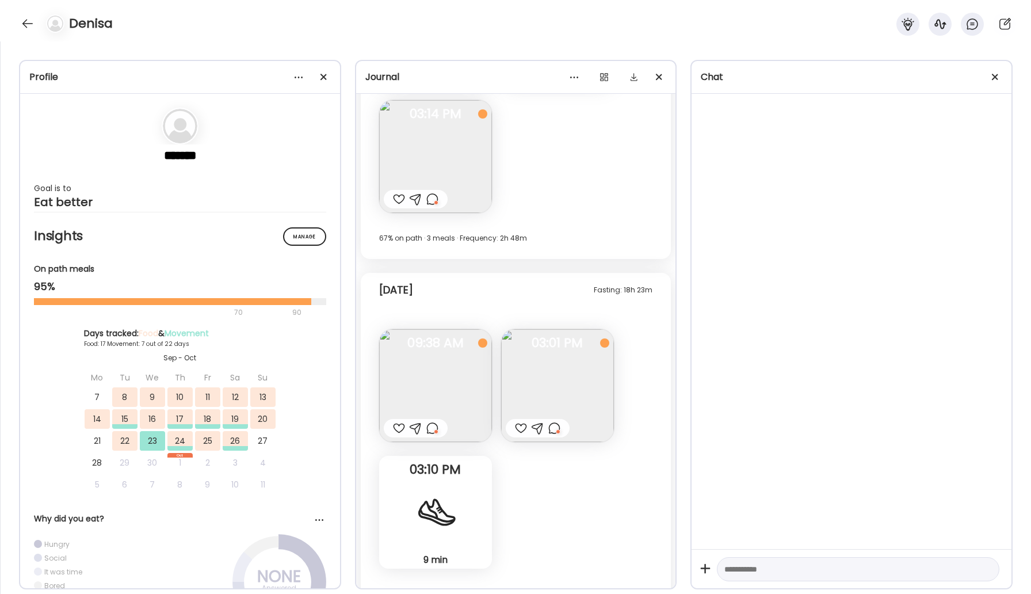
scroll to position [5825, 0]
click at [26, 23] on div at bounding box center [27, 23] width 18 height 18
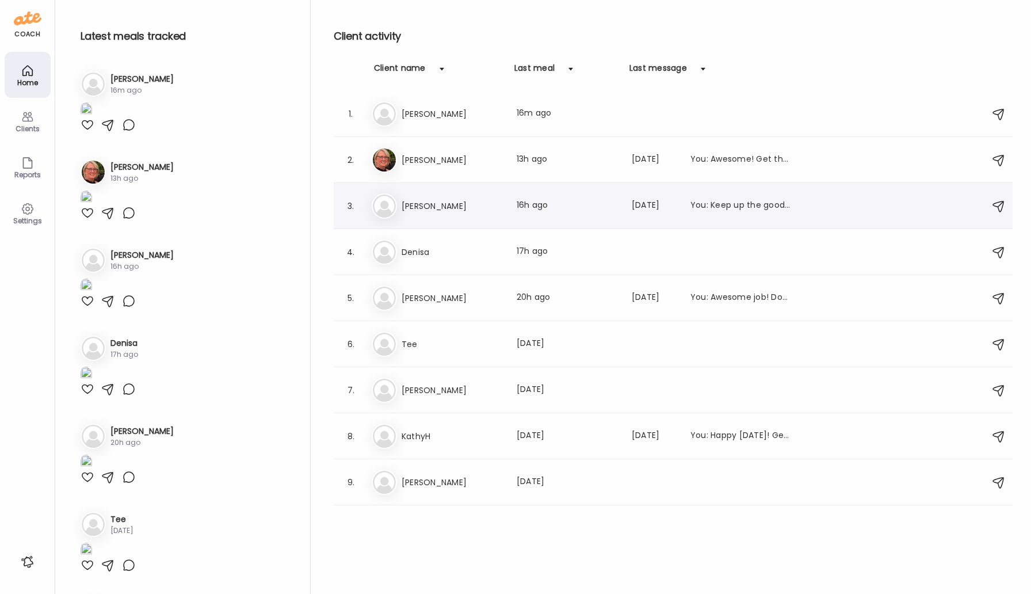
click at [448, 204] on h3 "[PERSON_NAME]" at bounding box center [452, 206] width 101 height 14
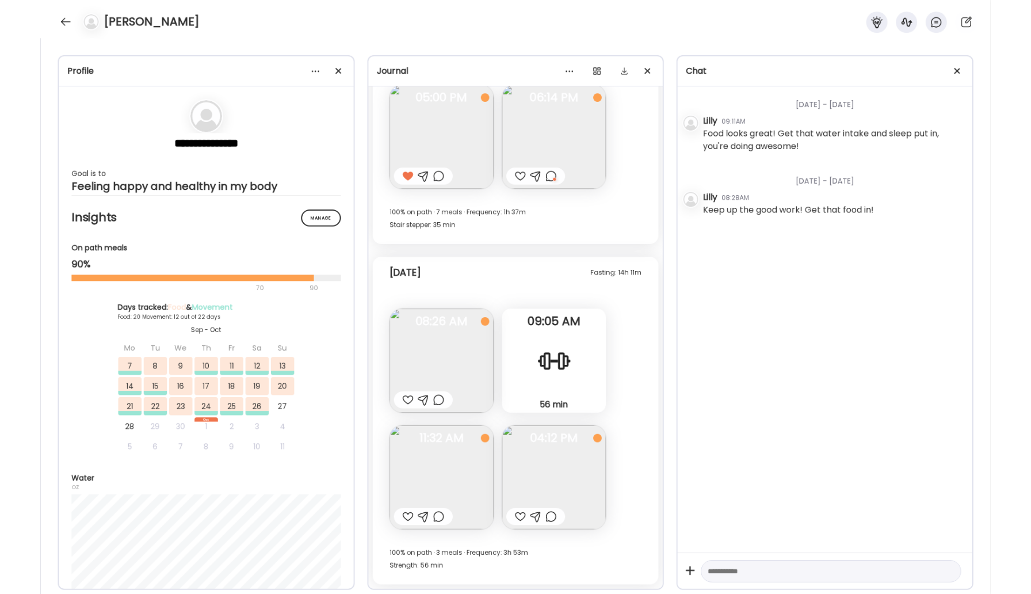
scroll to position [16557, 0]
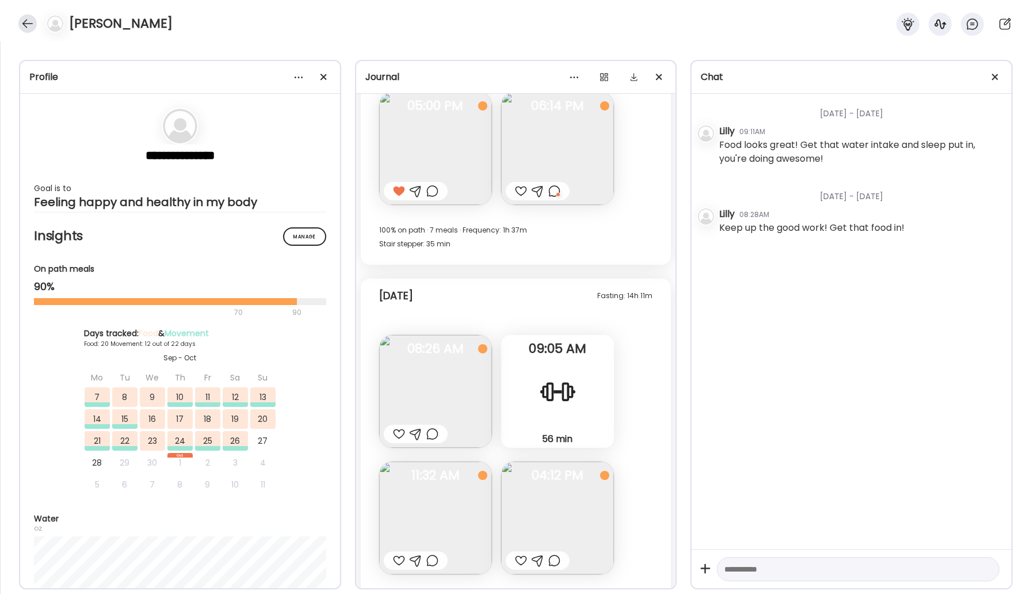
click at [26, 23] on div at bounding box center [27, 23] width 18 height 18
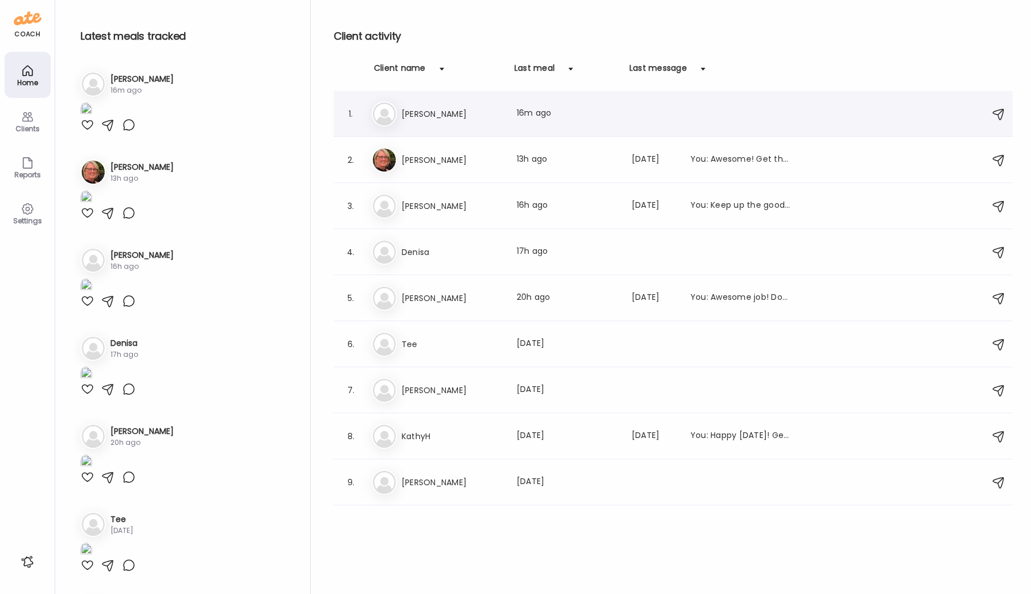
click at [429, 121] on div "Ti [PERSON_NAME] Last meal: 16m ago" at bounding box center [675, 113] width 606 height 25
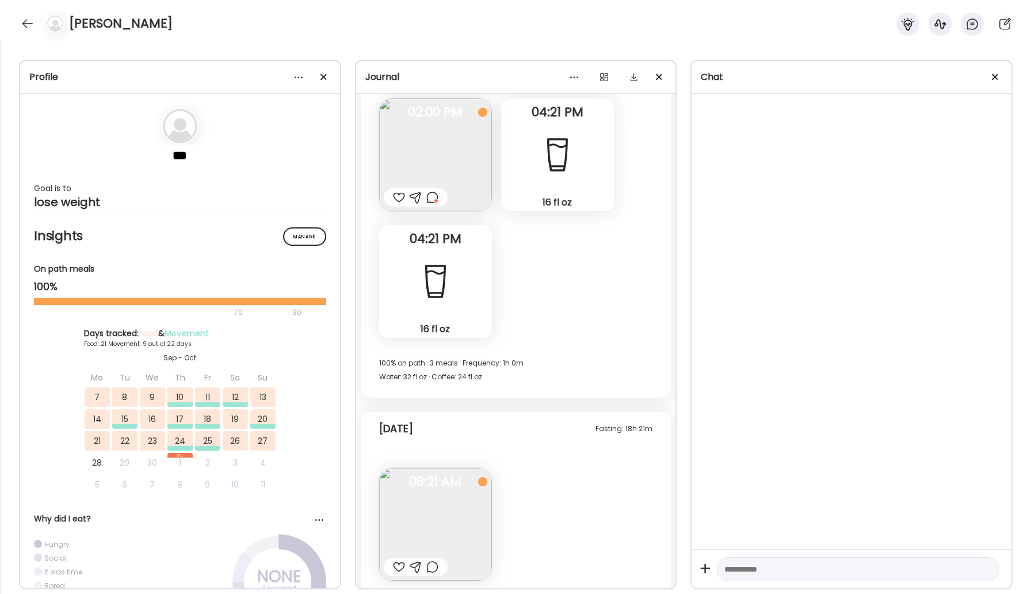
scroll to position [21636, 0]
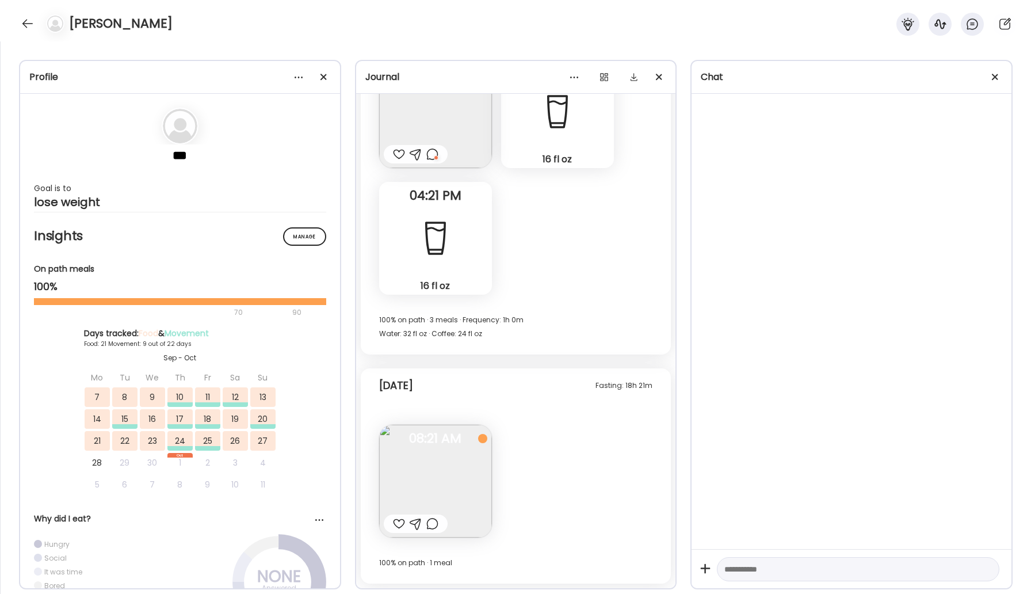
click at [433, 523] on div at bounding box center [432, 524] width 12 height 14
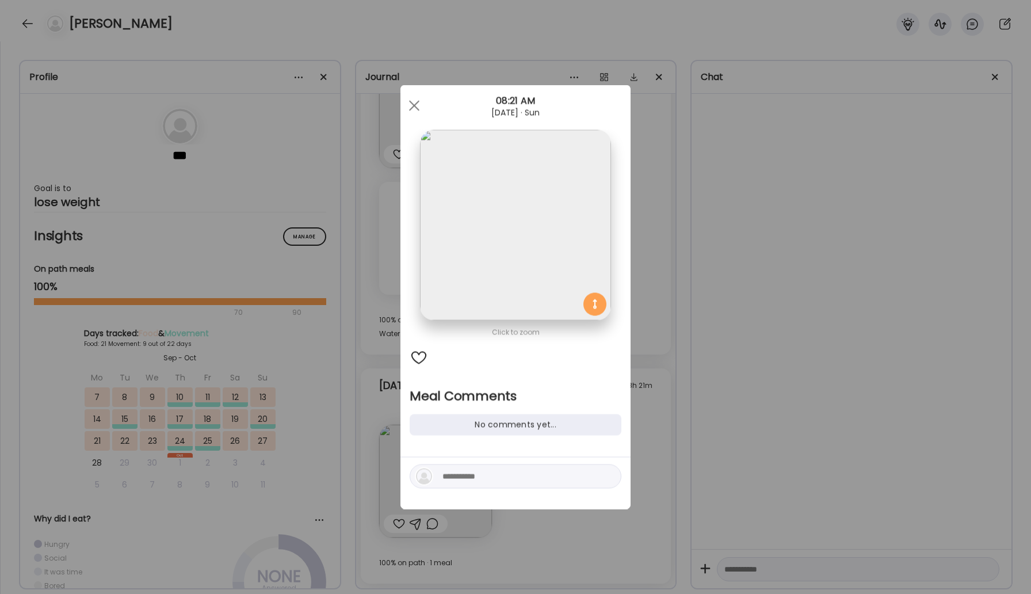
click at [454, 476] on textarea at bounding box center [519, 476] width 155 height 14
type textarea "**********"
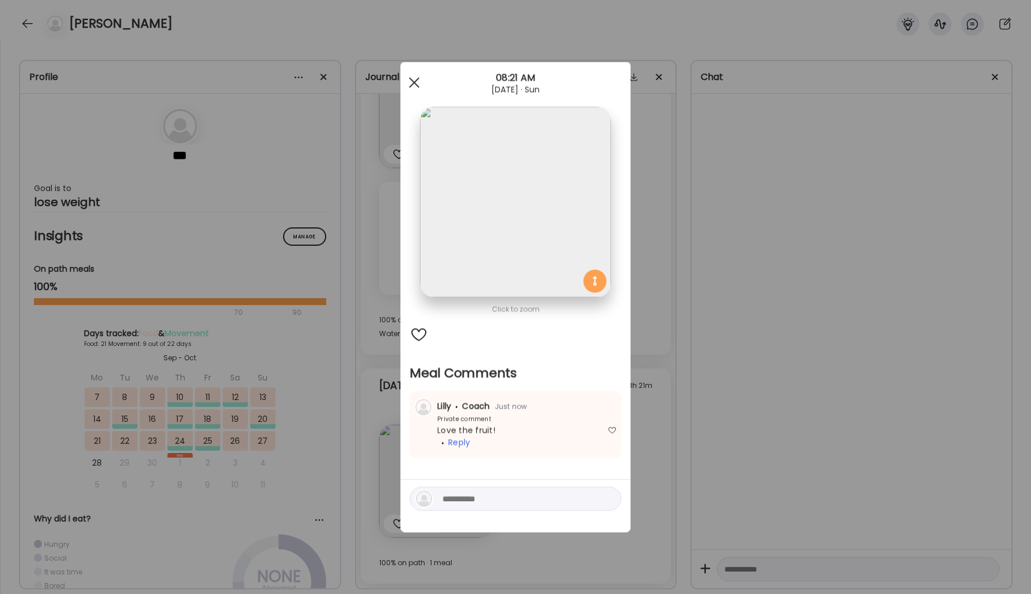
click at [410, 81] on div at bounding box center [414, 82] width 23 height 23
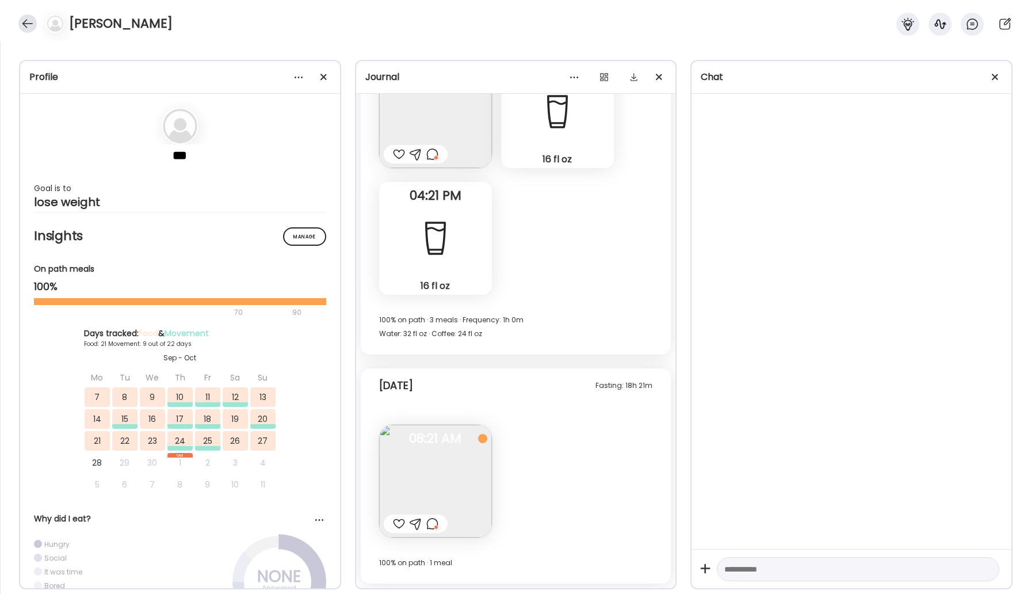
click at [29, 18] on div at bounding box center [27, 23] width 18 height 18
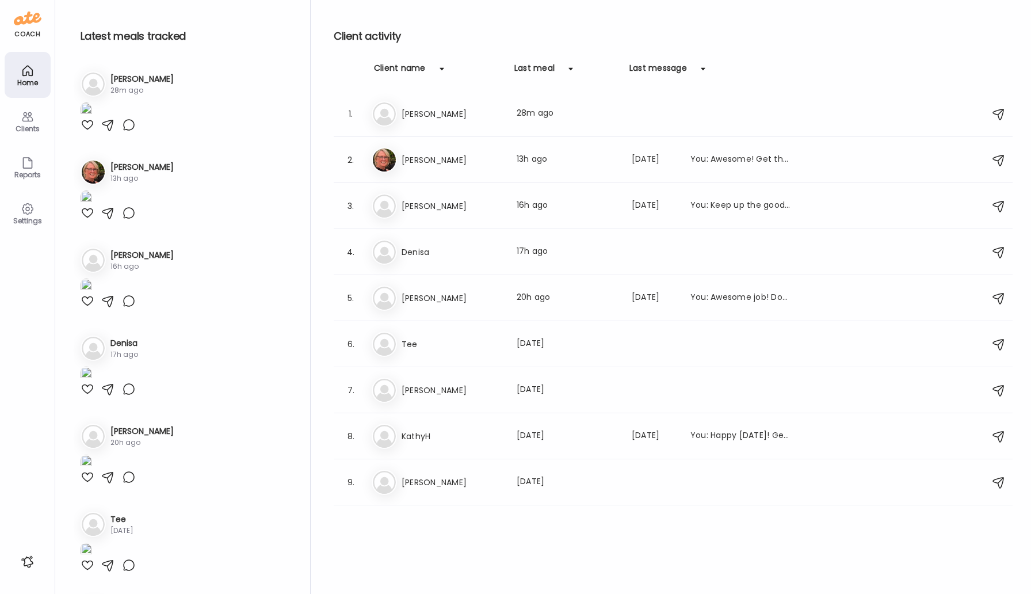
click at [133, 132] on div at bounding box center [129, 125] width 14 height 14
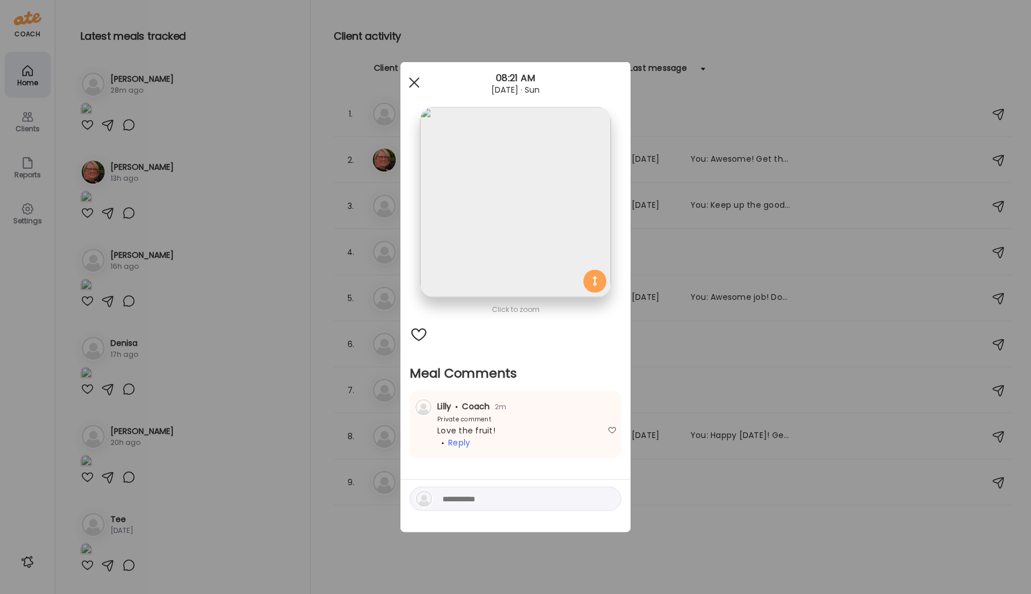
click at [413, 83] on span at bounding box center [414, 82] width 10 height 10
